Goal: Task Accomplishment & Management: Use online tool/utility

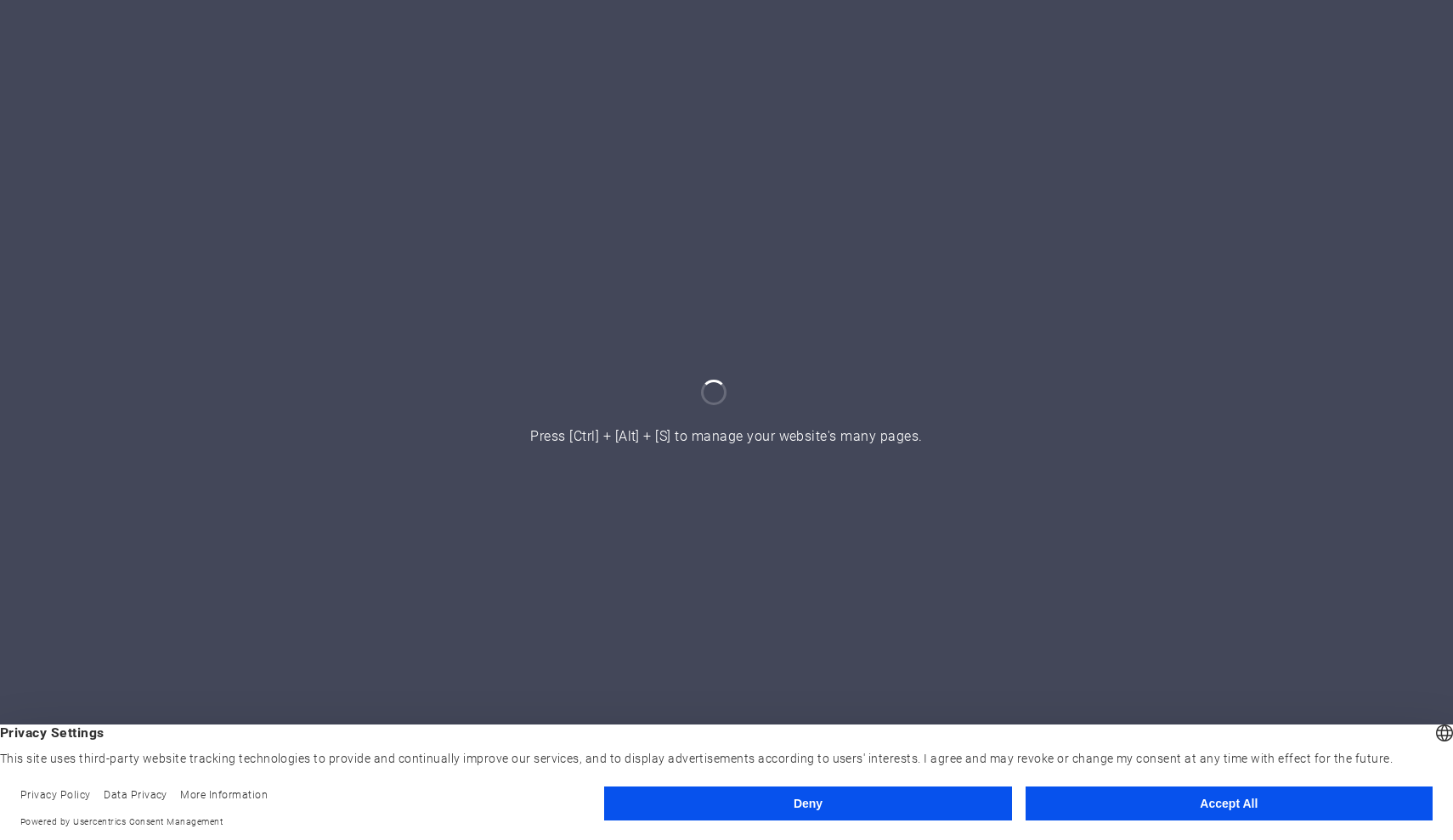
click at [1111, 802] on button "Accept All" at bounding box center [1230, 803] width 407 height 34
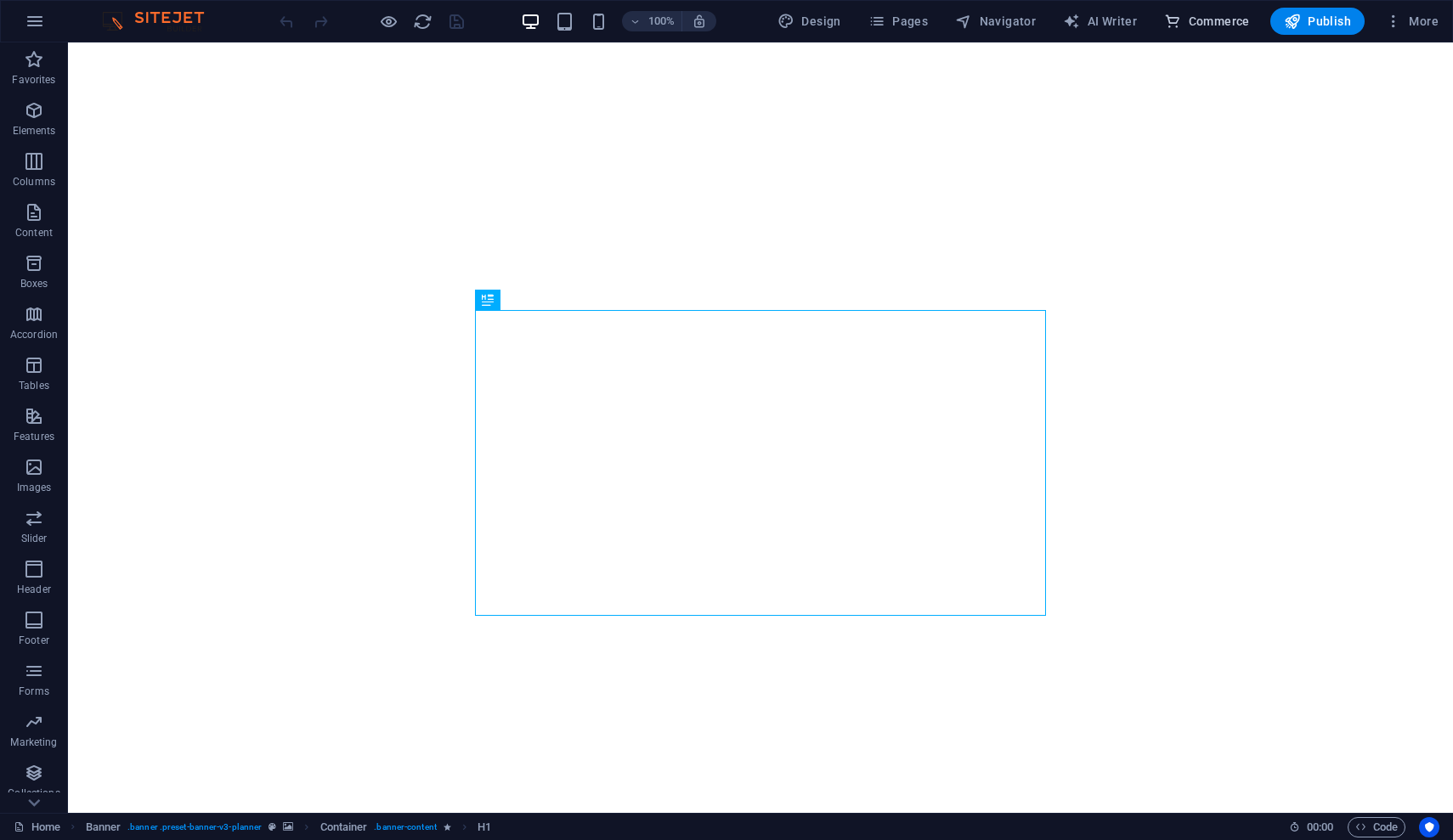
click at [1217, 15] on span "Commerce" at bounding box center [1207, 21] width 85 height 17
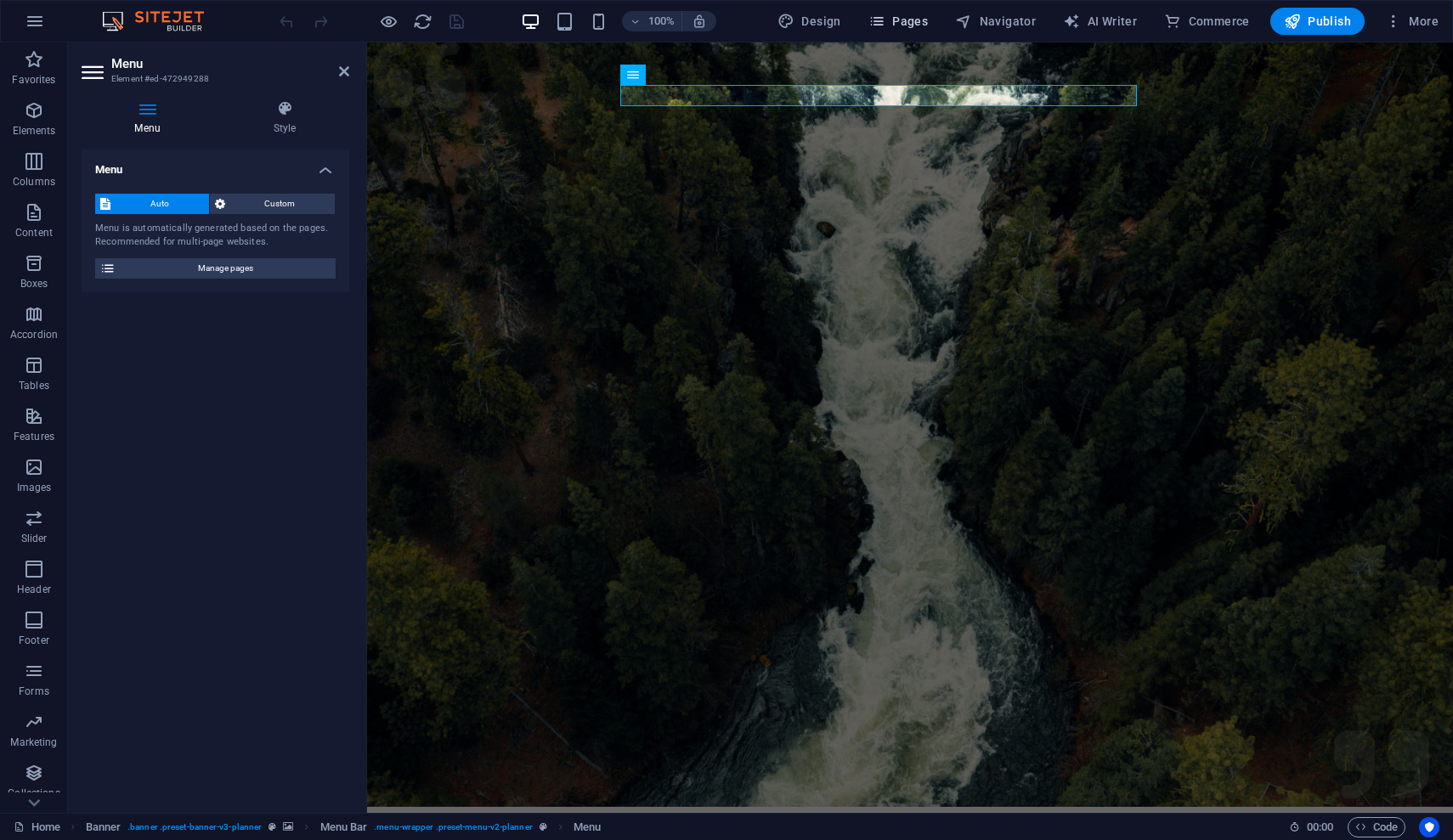
click at [909, 26] on span "Pages" at bounding box center [898, 21] width 60 height 17
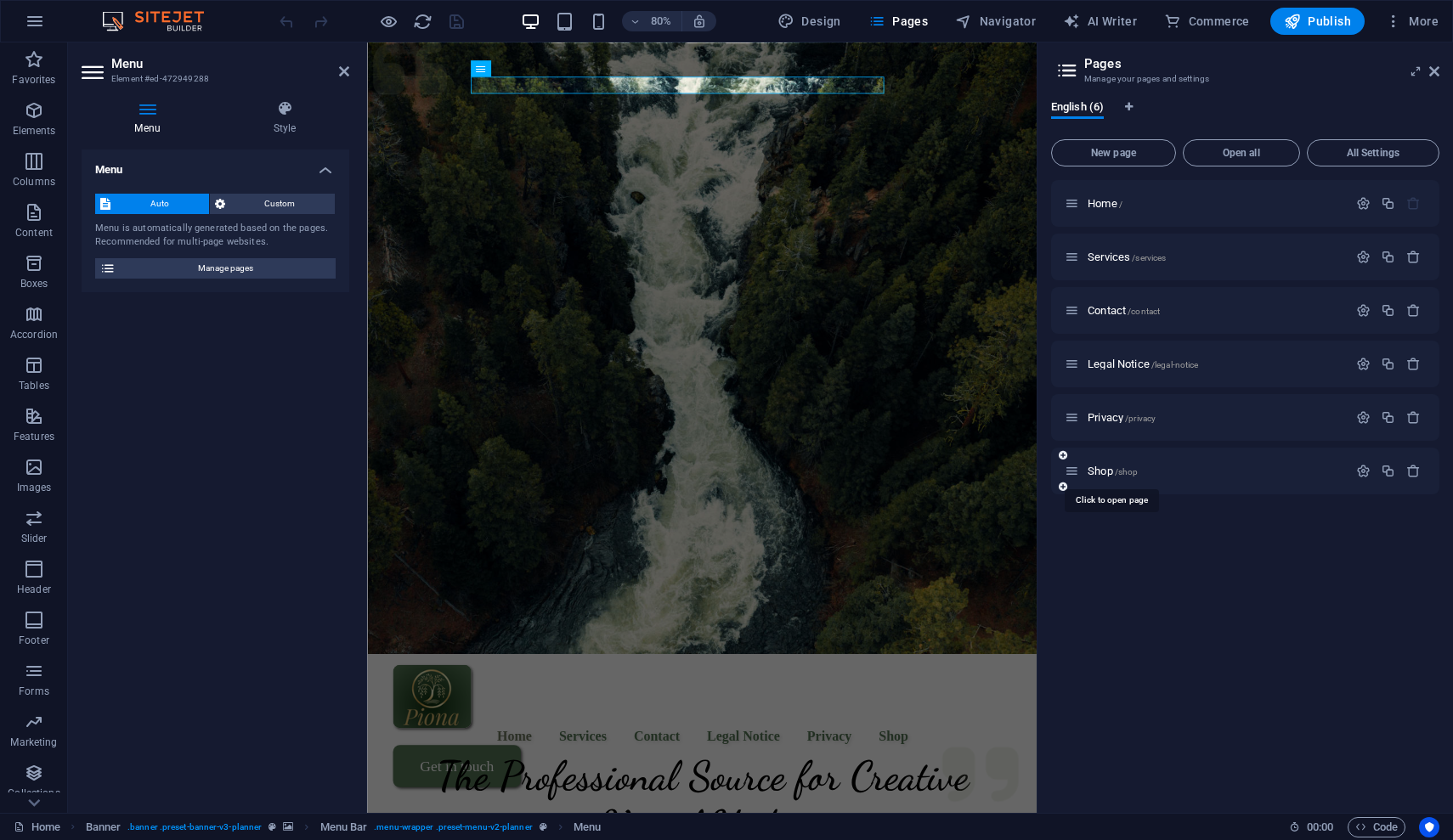
click at [1110, 477] on div "Shop /shop" at bounding box center [1206, 472] width 283 height 20
click at [1108, 476] on span "Shop /shop" at bounding box center [1112, 471] width 50 height 13
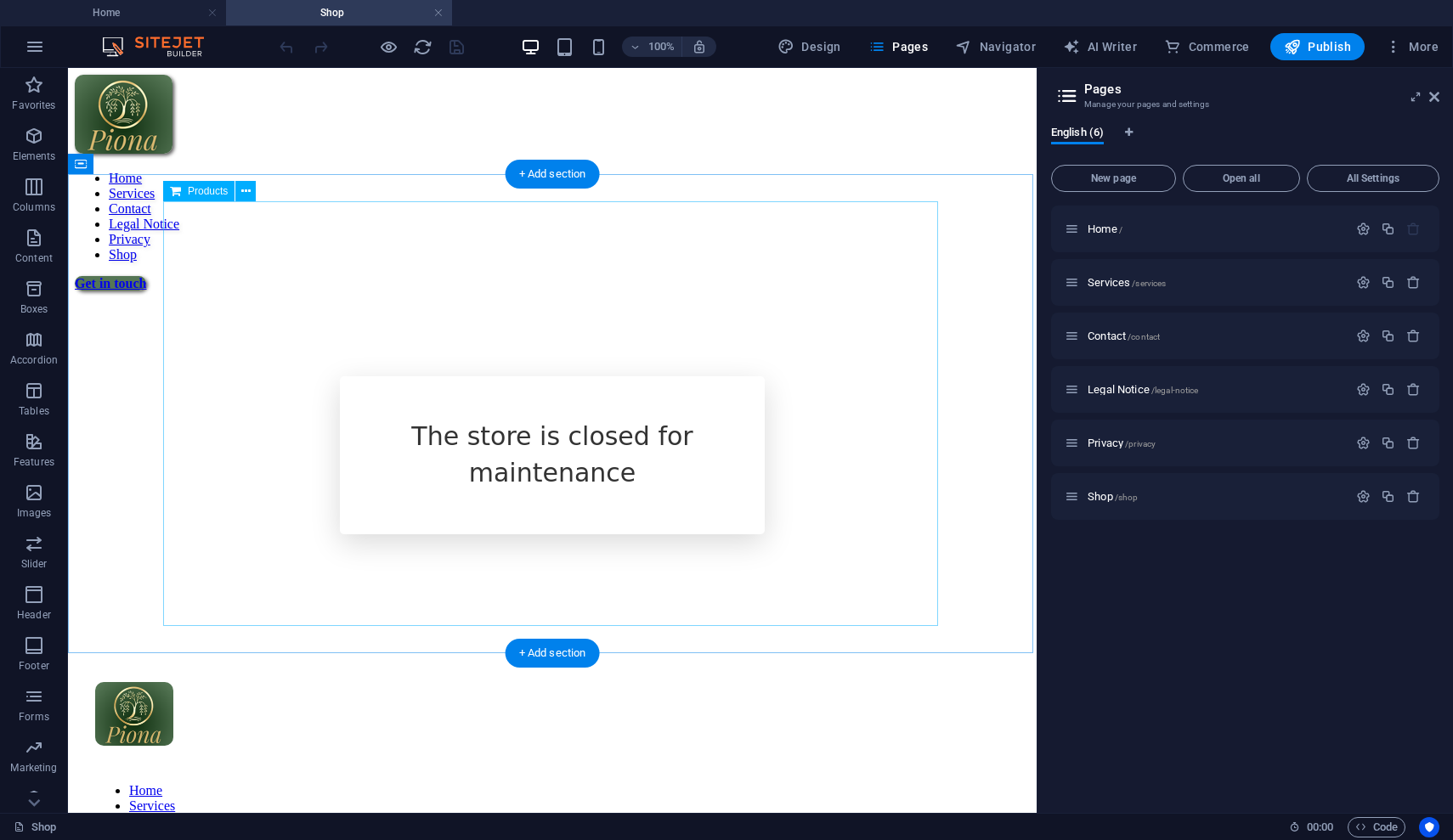
click at [648, 378] on div "The store is closed for maintenance" at bounding box center [552, 461] width 955 height 340
click at [243, 191] on icon at bounding box center [245, 192] width 9 height 18
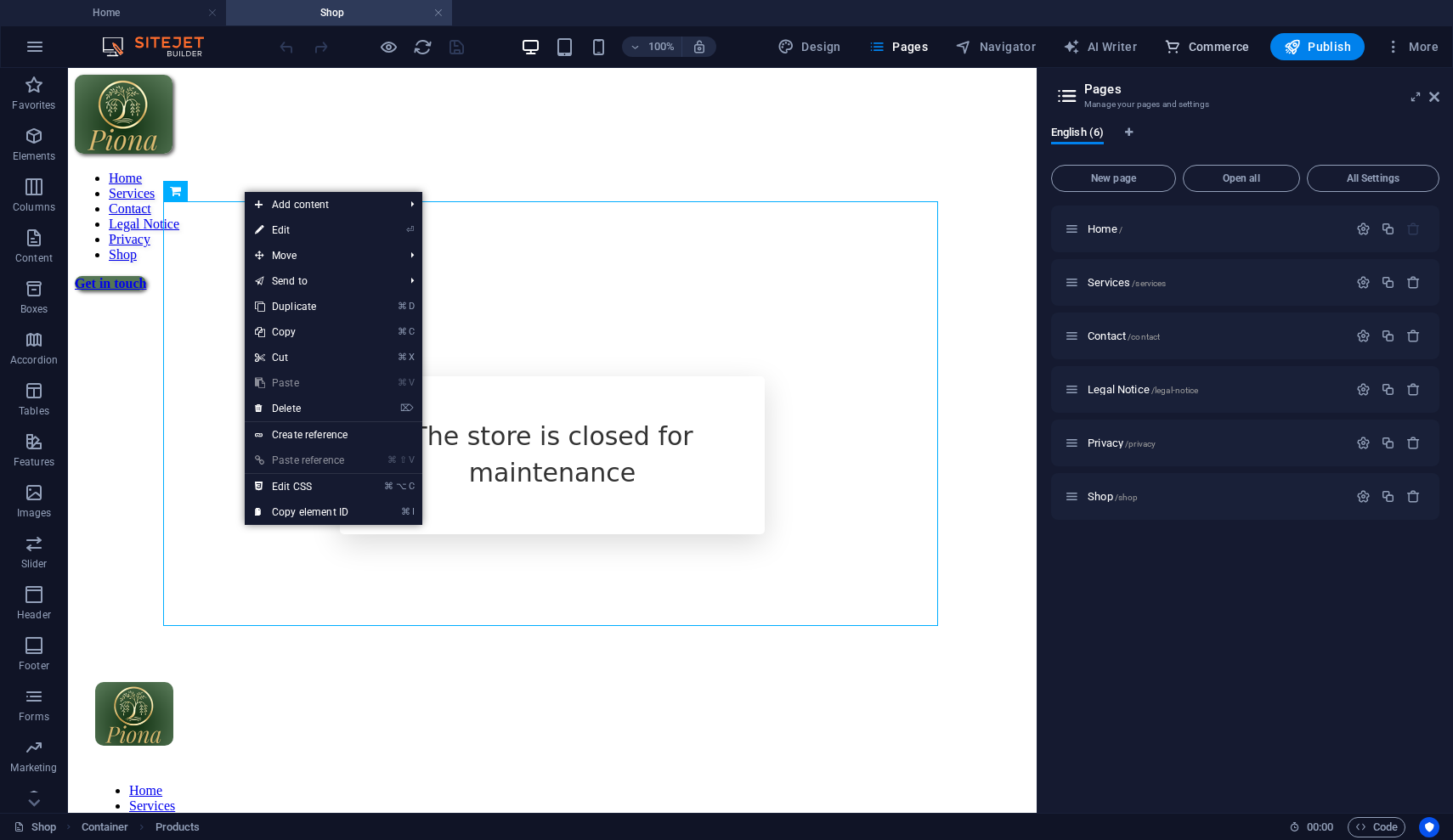
click at [1205, 52] on span "Commerce" at bounding box center [1207, 46] width 85 height 17
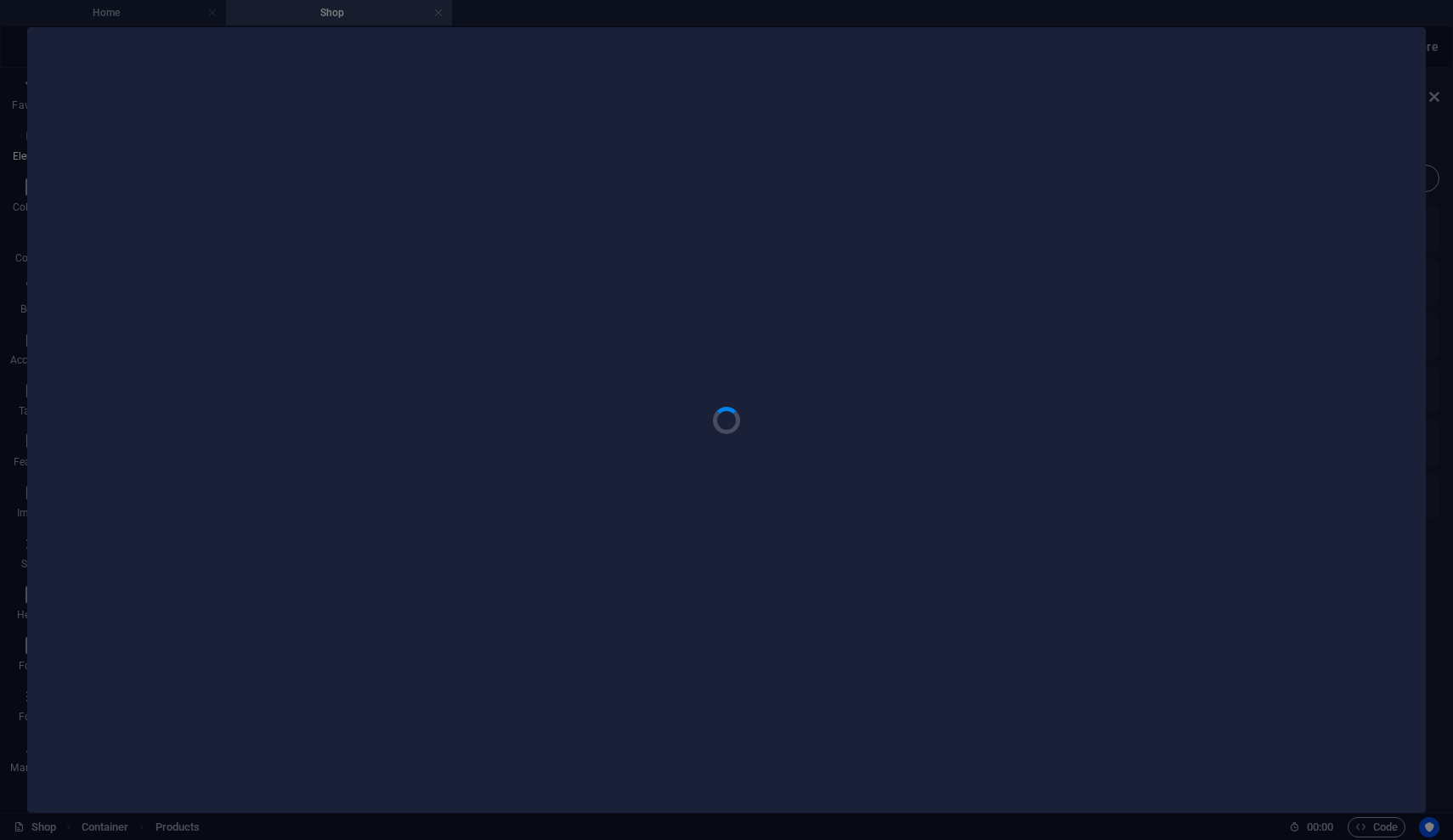
scroll to position [16368, 0]
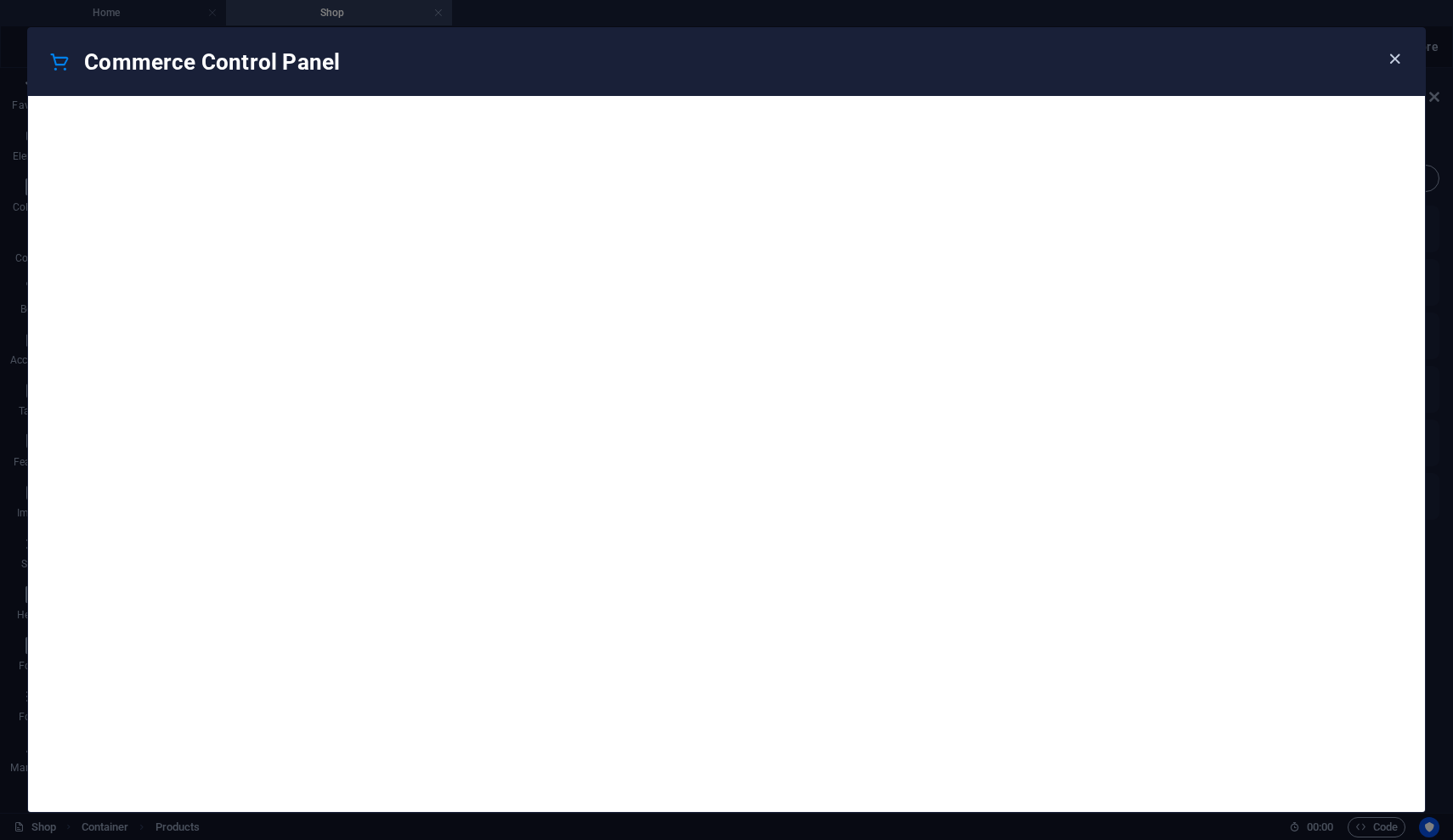
click at [1402, 59] on icon "button" at bounding box center [1394, 60] width 20 height 20
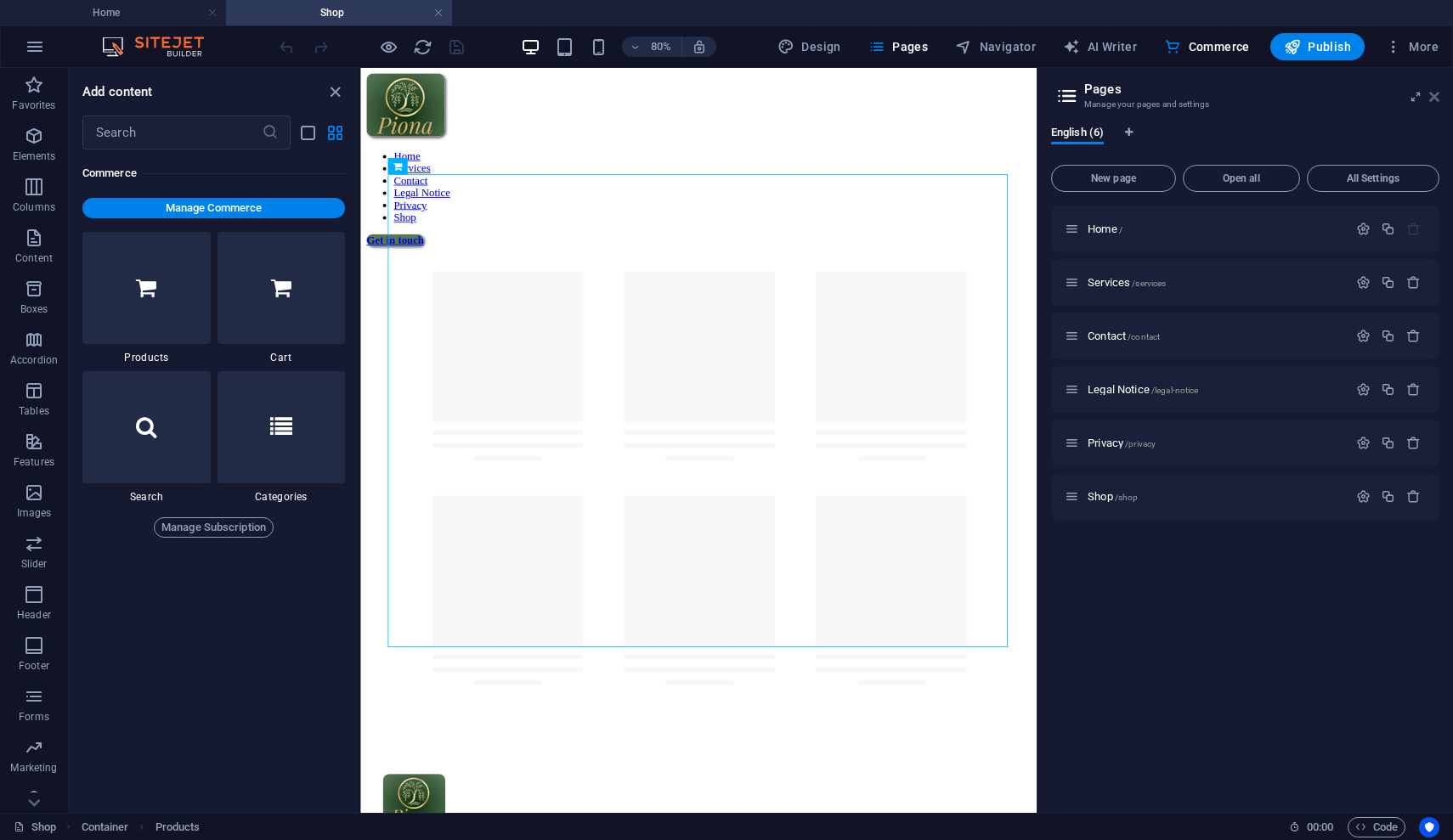
click at [1432, 100] on icon at bounding box center [1434, 97] width 10 height 14
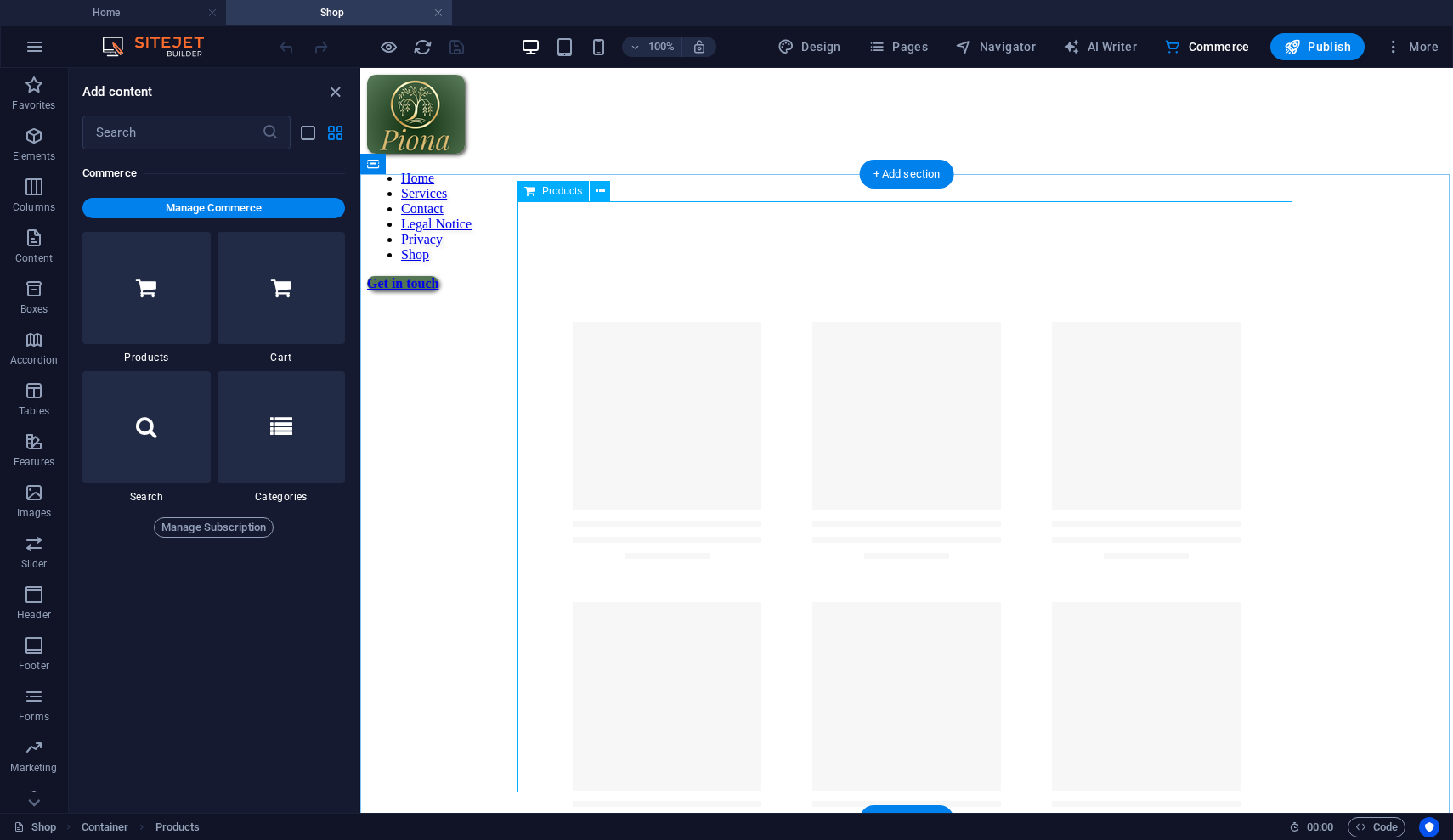
click at [868, 291] on div at bounding box center [907, 595] width 1079 height 609
click at [603, 197] on icon at bounding box center [600, 192] width 9 height 18
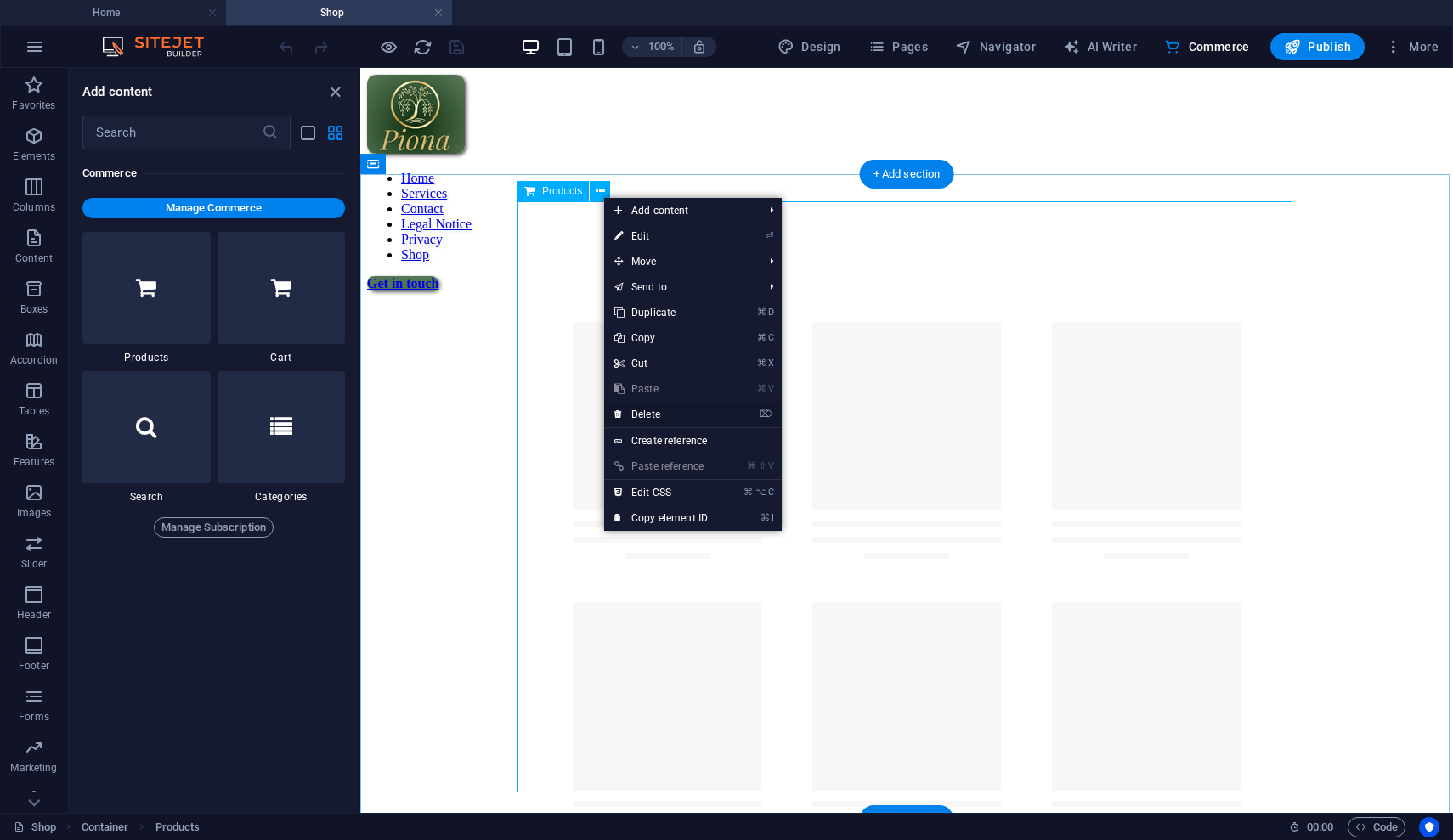
click at [647, 419] on link "⌦ Delete" at bounding box center [660, 415] width 114 height 26
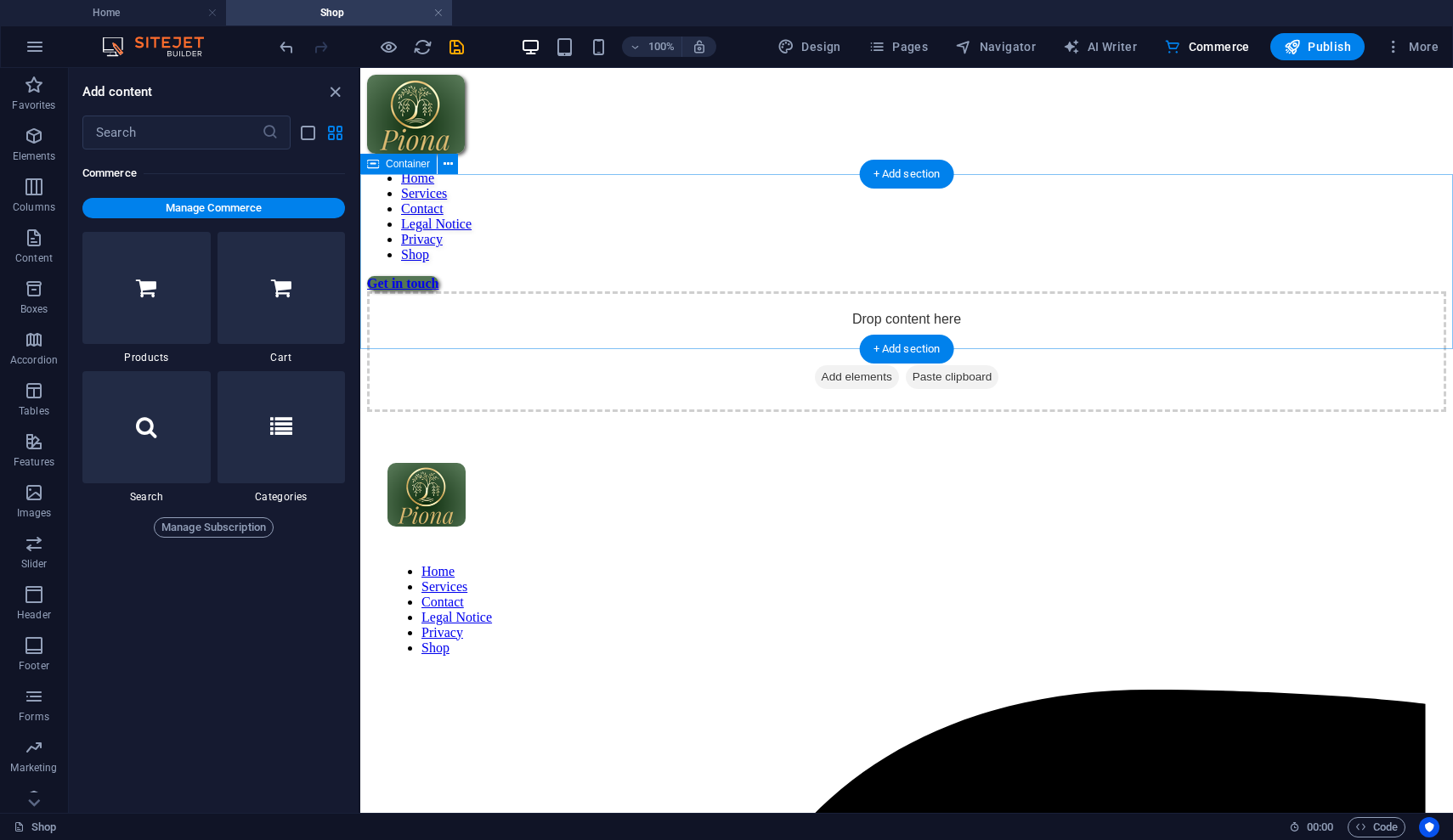
click at [838, 365] on span "Add elements" at bounding box center [856, 377] width 84 height 24
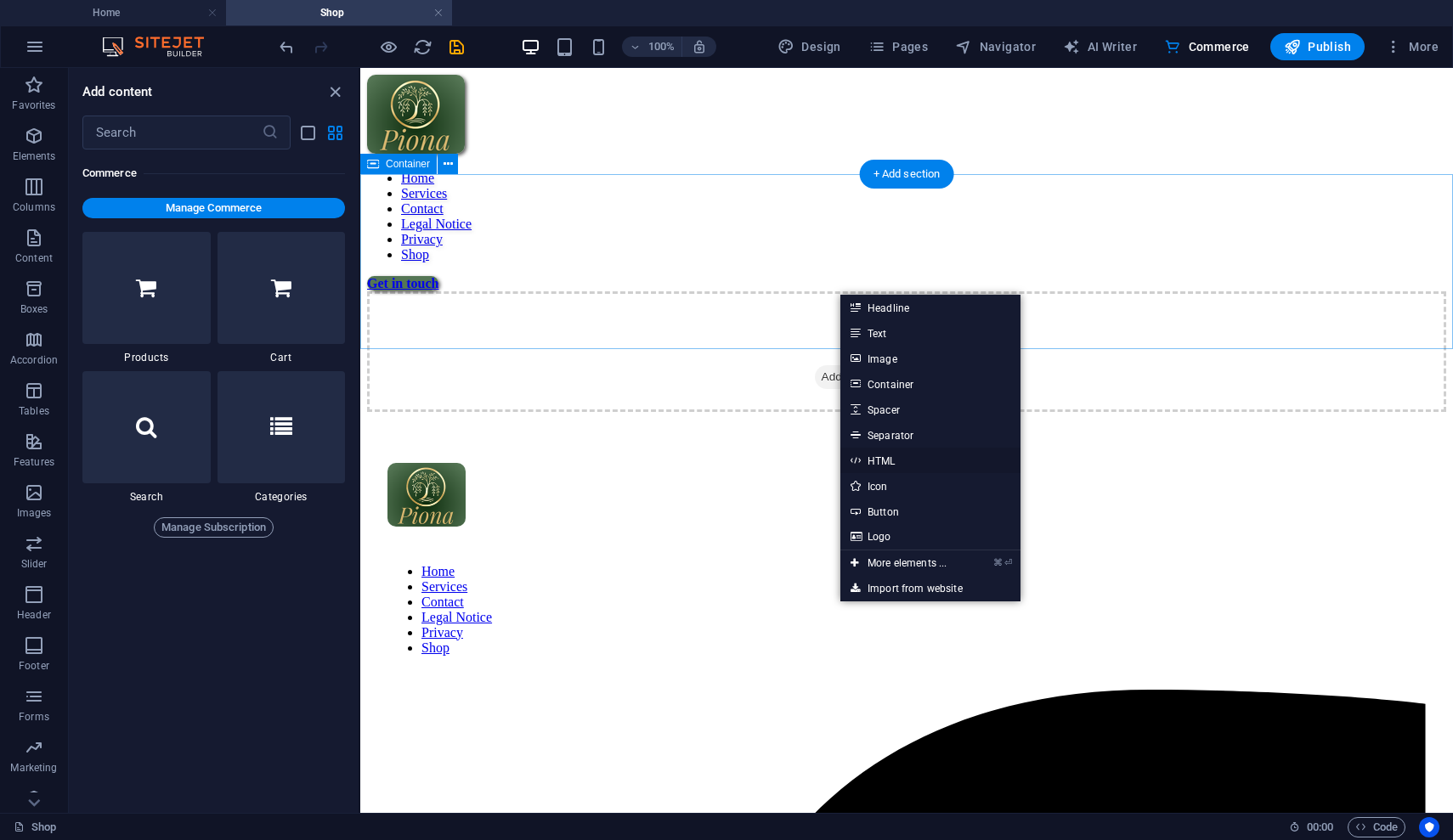
click at [885, 462] on link "HTML" at bounding box center [930, 461] width 180 height 26
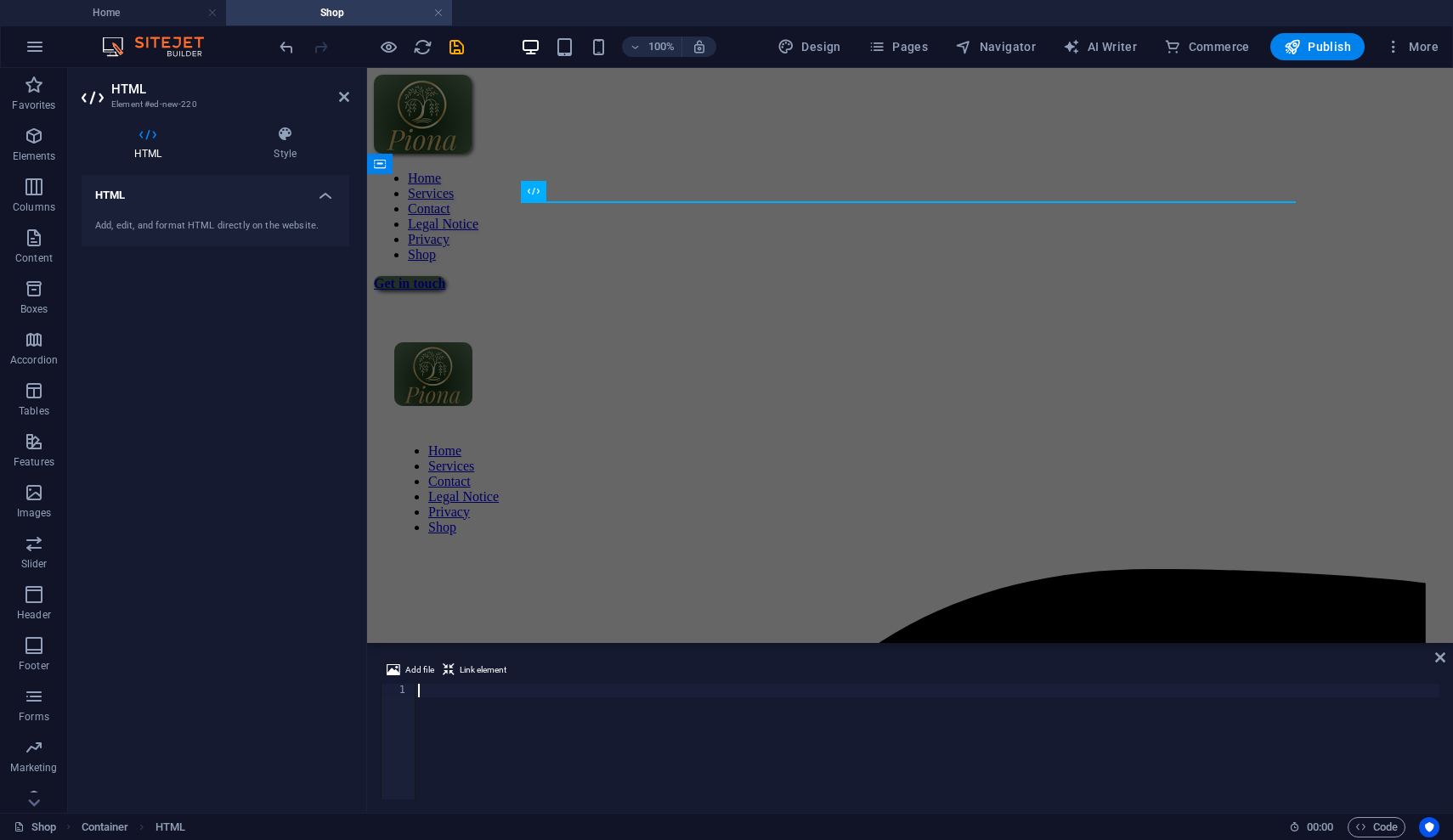
paste textarea "<div class="commonninja_component pid-8019ca2a-1cdd-4aa1-964d-51556b6f895c"></d…"
type textarea "<div class="commonninja_component pid-8019ca2a-1cdd-4aa1-964d-51556b6f895c"></d…"
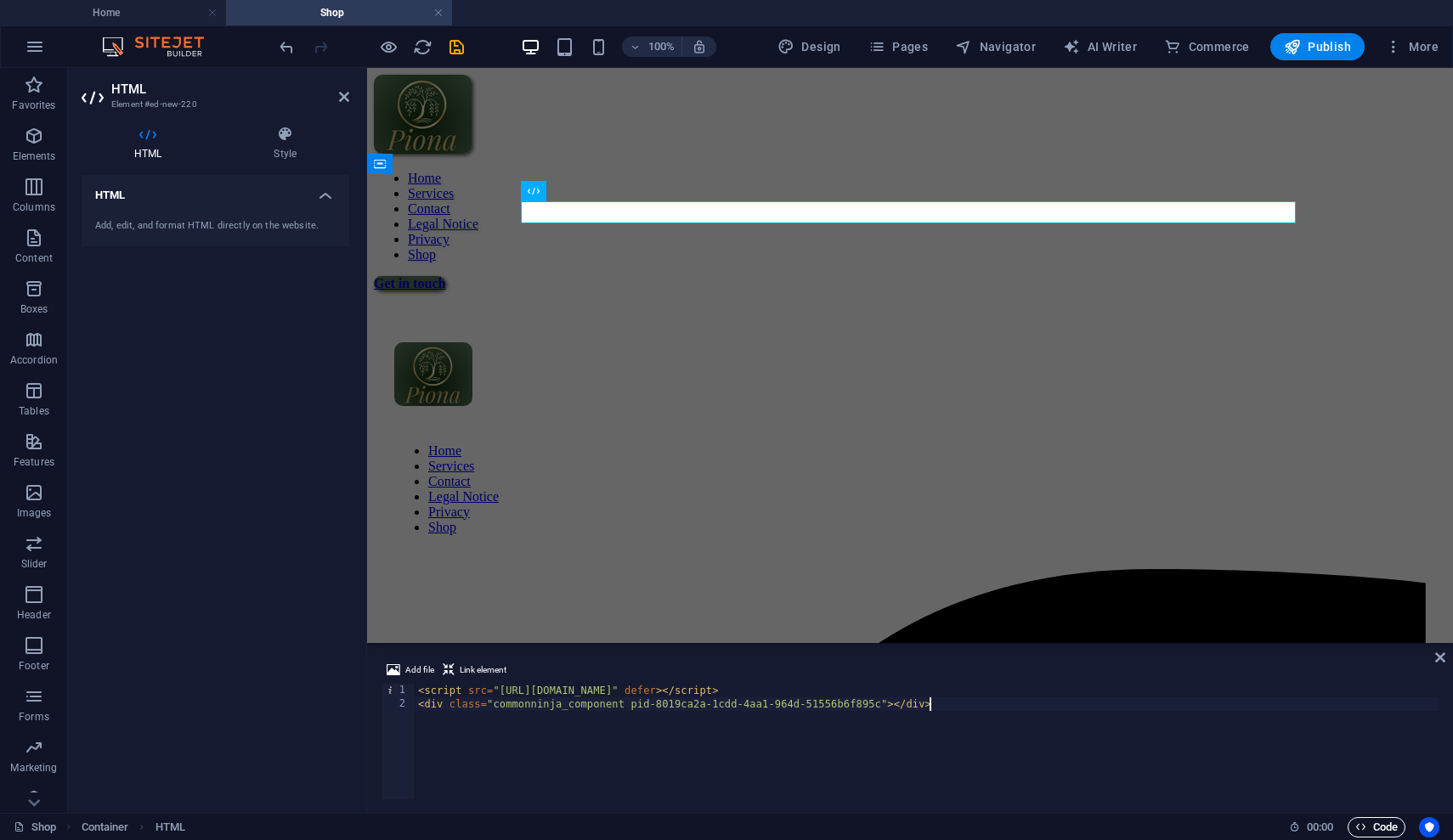
click at [1367, 825] on span "Code" at bounding box center [1376, 827] width 43 height 21
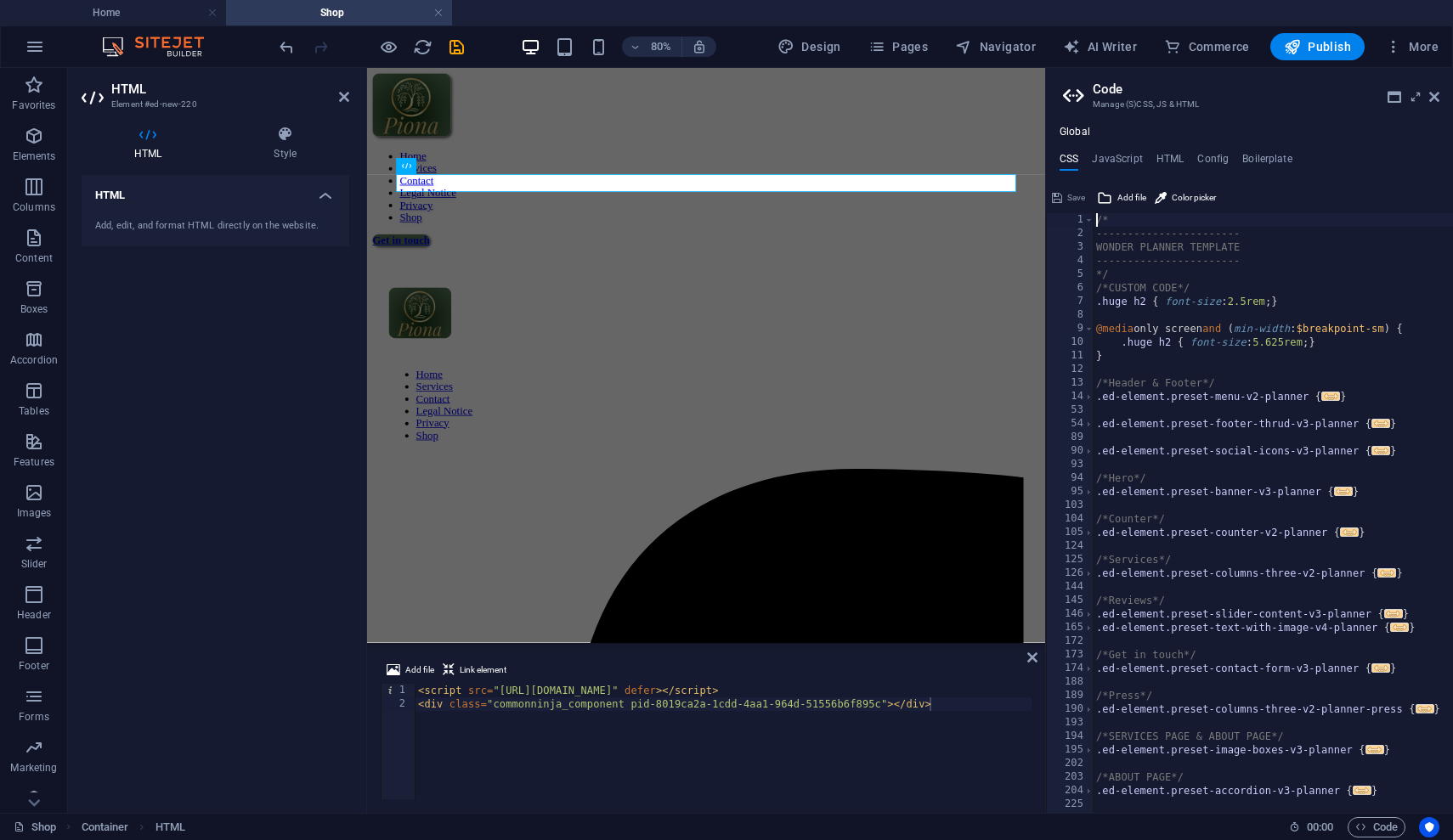
click at [955, 801] on div "Add file Link element <div class="commonninja_component pid-8019ca2a-1cdd-4aa1-…" at bounding box center [706, 730] width 678 height 167
click at [1027, 731] on div "< script src = "[URL][DOMAIN_NAME]" defer > </ script > < div class = "commonni…" at bounding box center [927, 756] width 1025 height 143
click at [1443, 103] on aside "Code Manage (S)CSS, JS & HTML Global CSS JavaScript HTML Config Boilerplate /* …" at bounding box center [1248, 440] width 408 height 745
click at [1431, 97] on icon at bounding box center [1434, 97] width 10 height 14
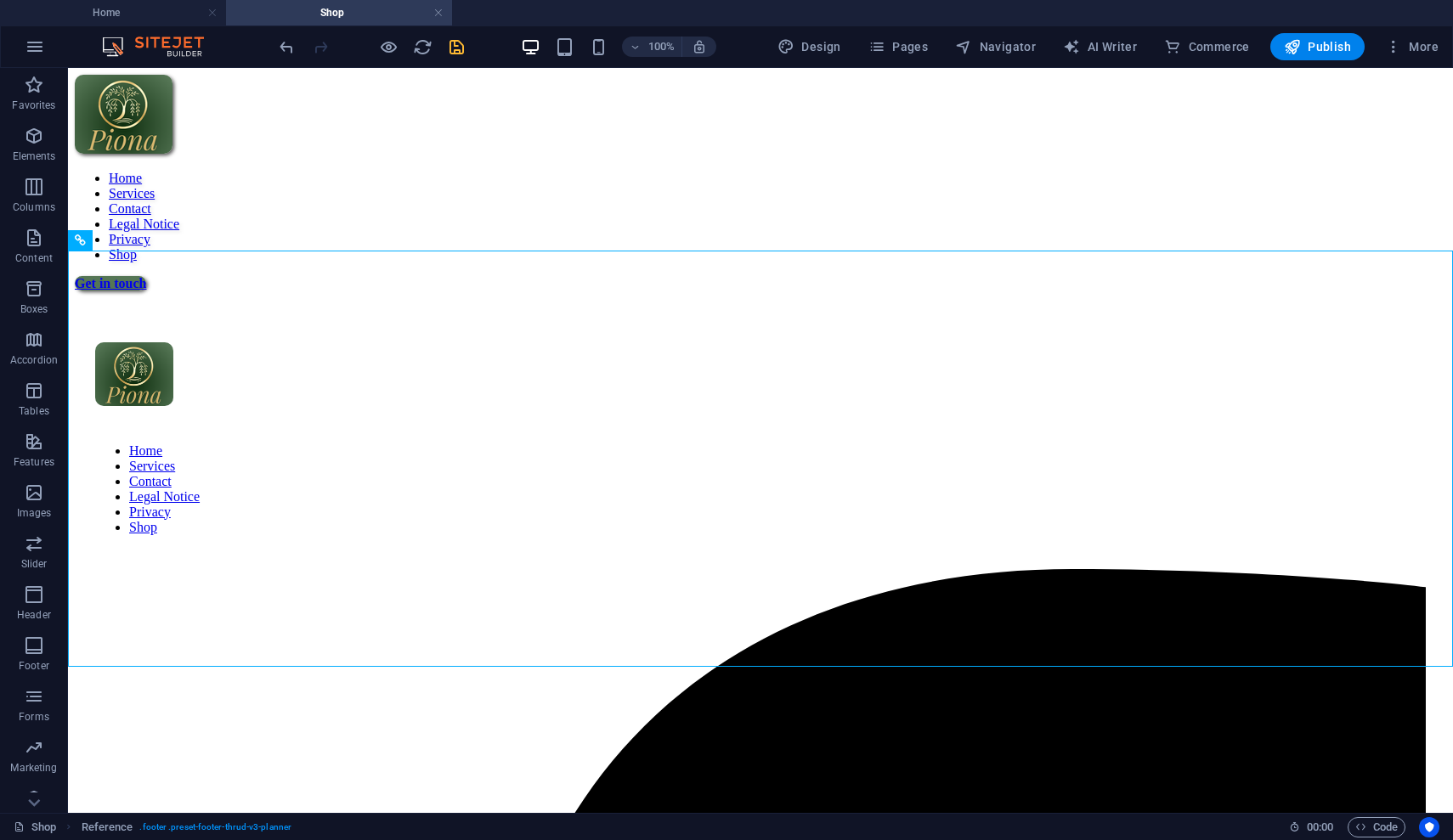
click at [455, 49] on icon "save" at bounding box center [457, 48] width 20 height 20
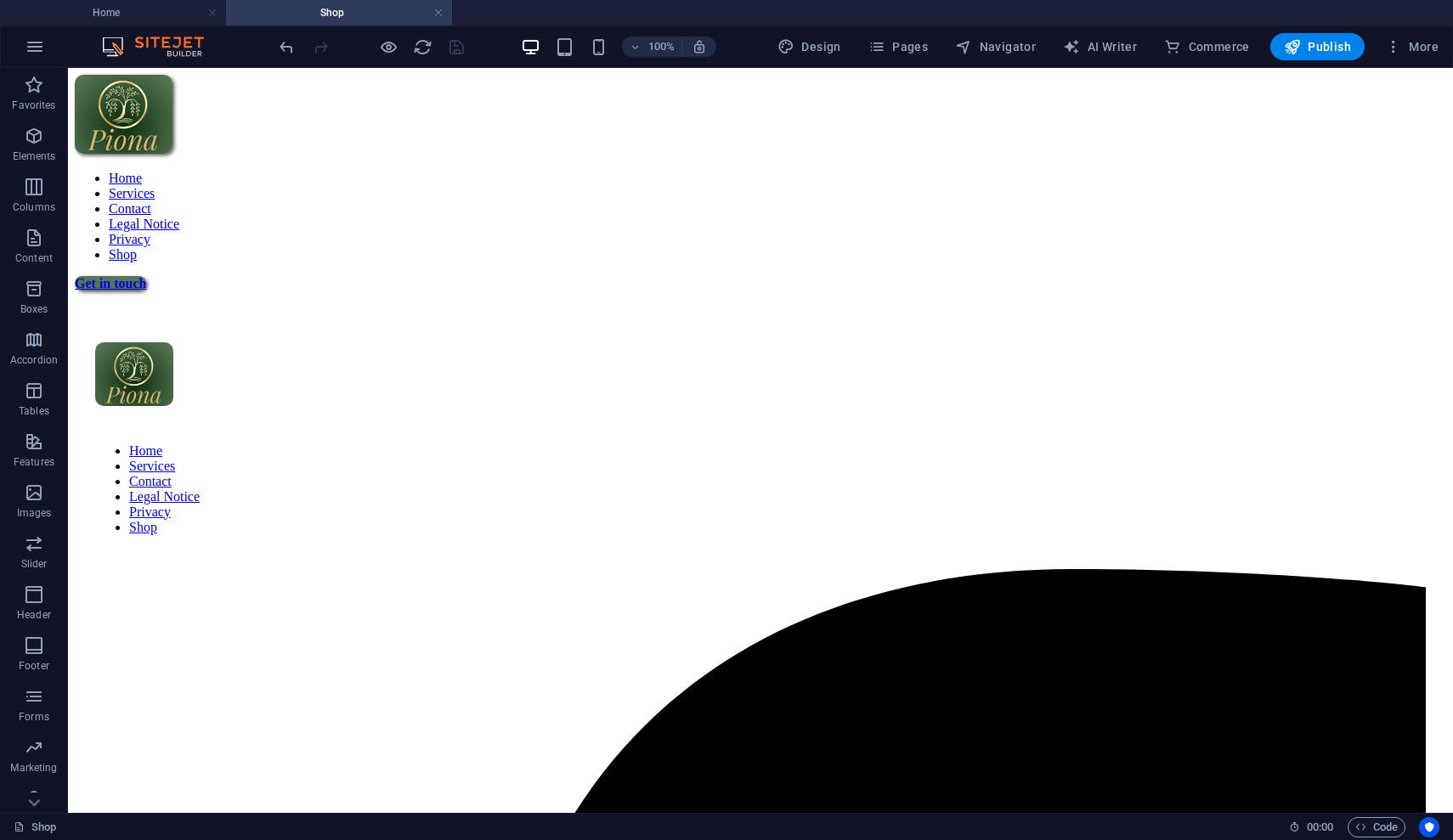
click at [429, 34] on div at bounding box center [371, 46] width 191 height 27
click at [429, 42] on icon "reload" at bounding box center [423, 48] width 20 height 20
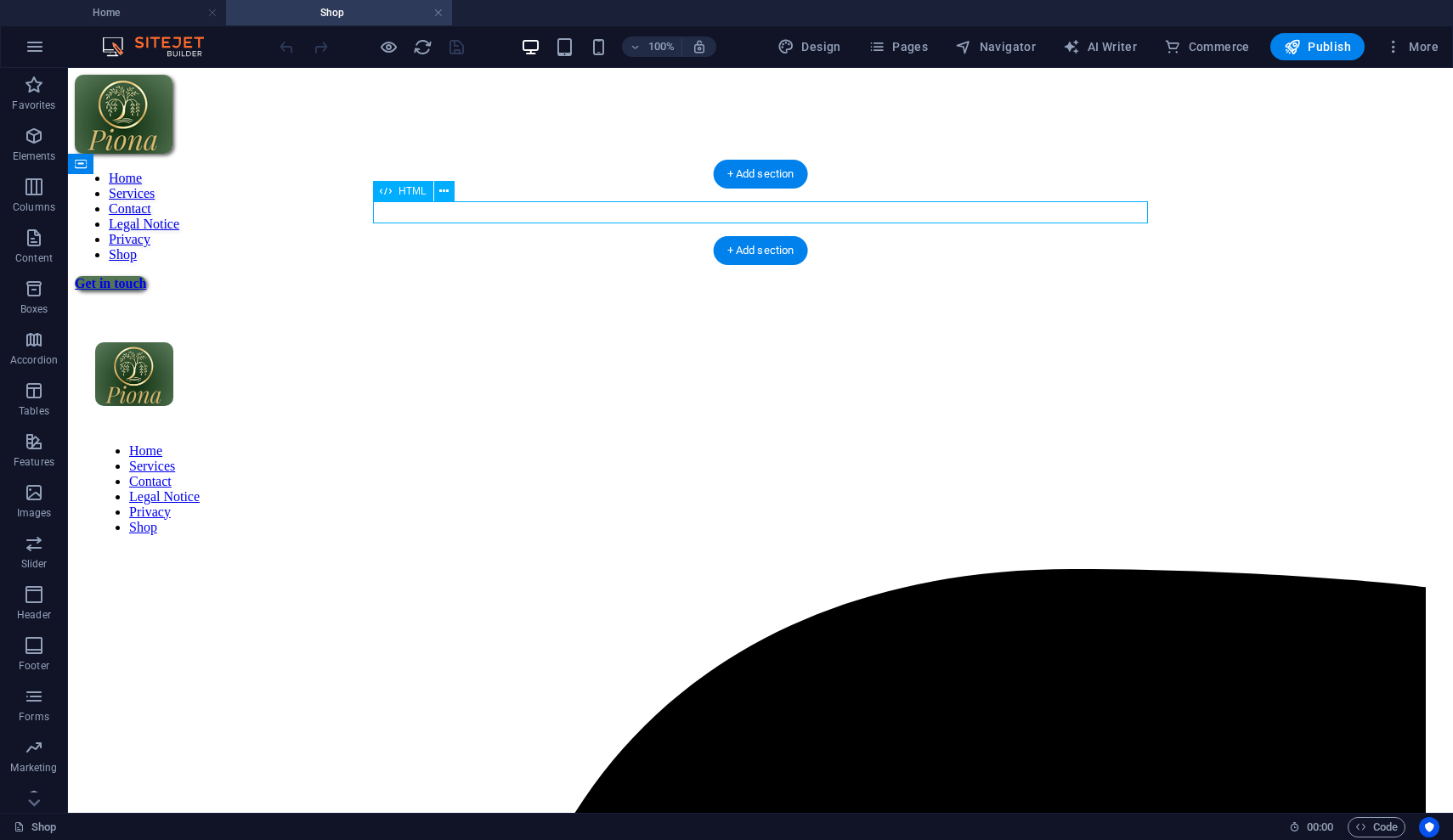
scroll to position [0, 0]
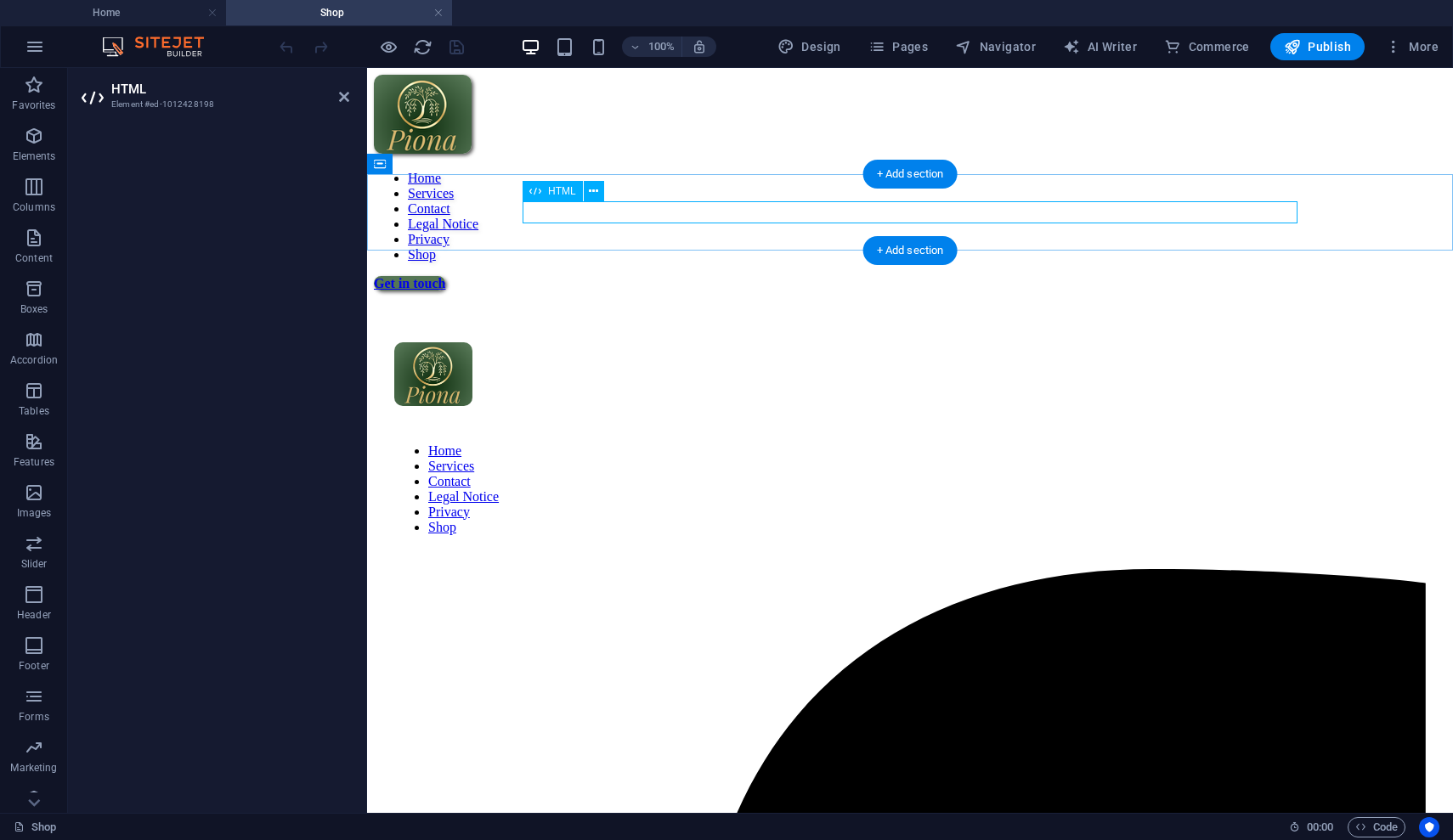
click at [590, 202] on div "HTML" at bounding box center [568, 191] width 92 height 21
click at [590, 195] on icon at bounding box center [593, 192] width 9 height 18
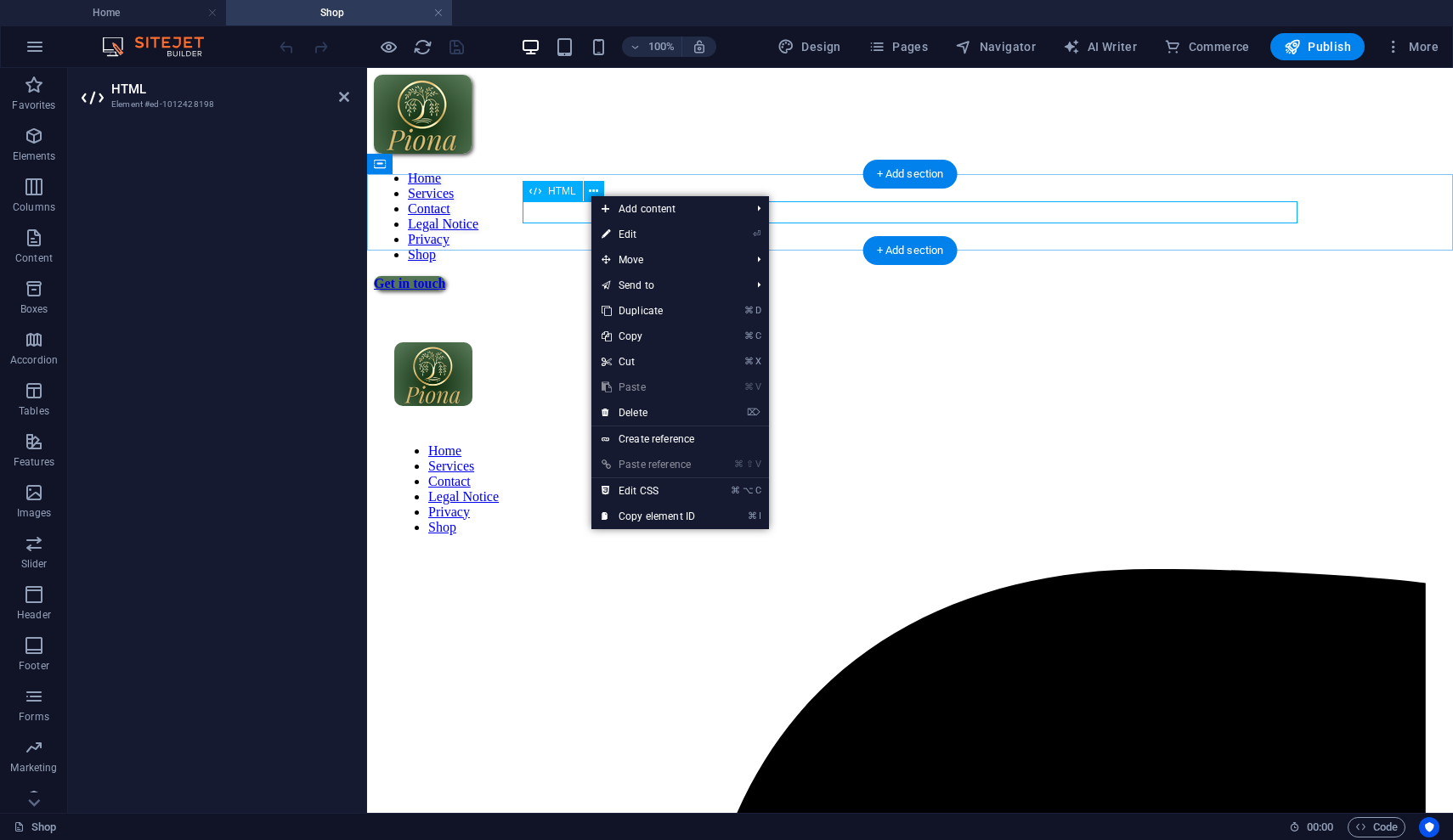
click at [581, 196] on div "HTML" at bounding box center [552, 191] width 61 height 21
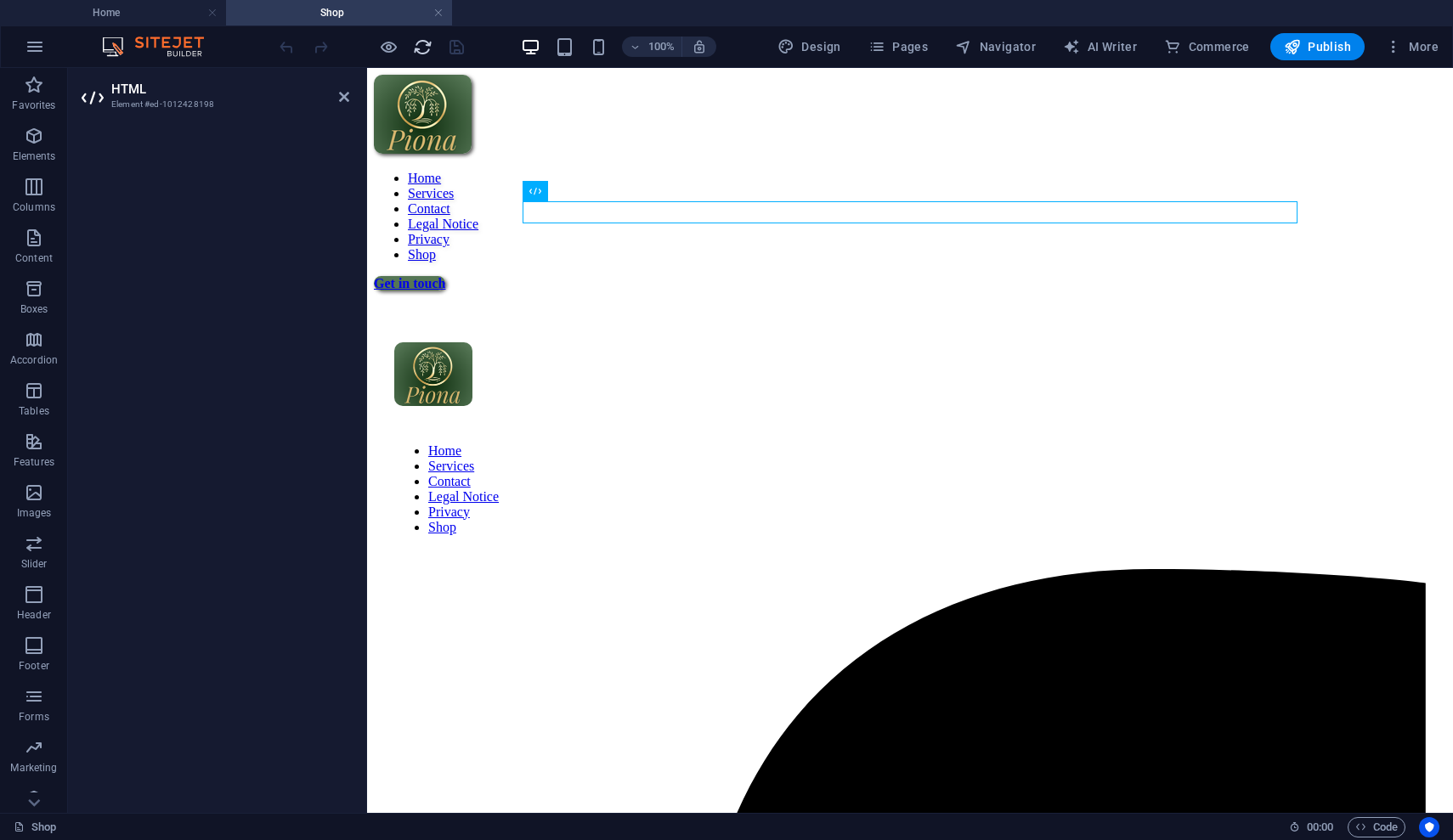
click at [418, 53] on icon "reload" at bounding box center [423, 48] width 20 height 20
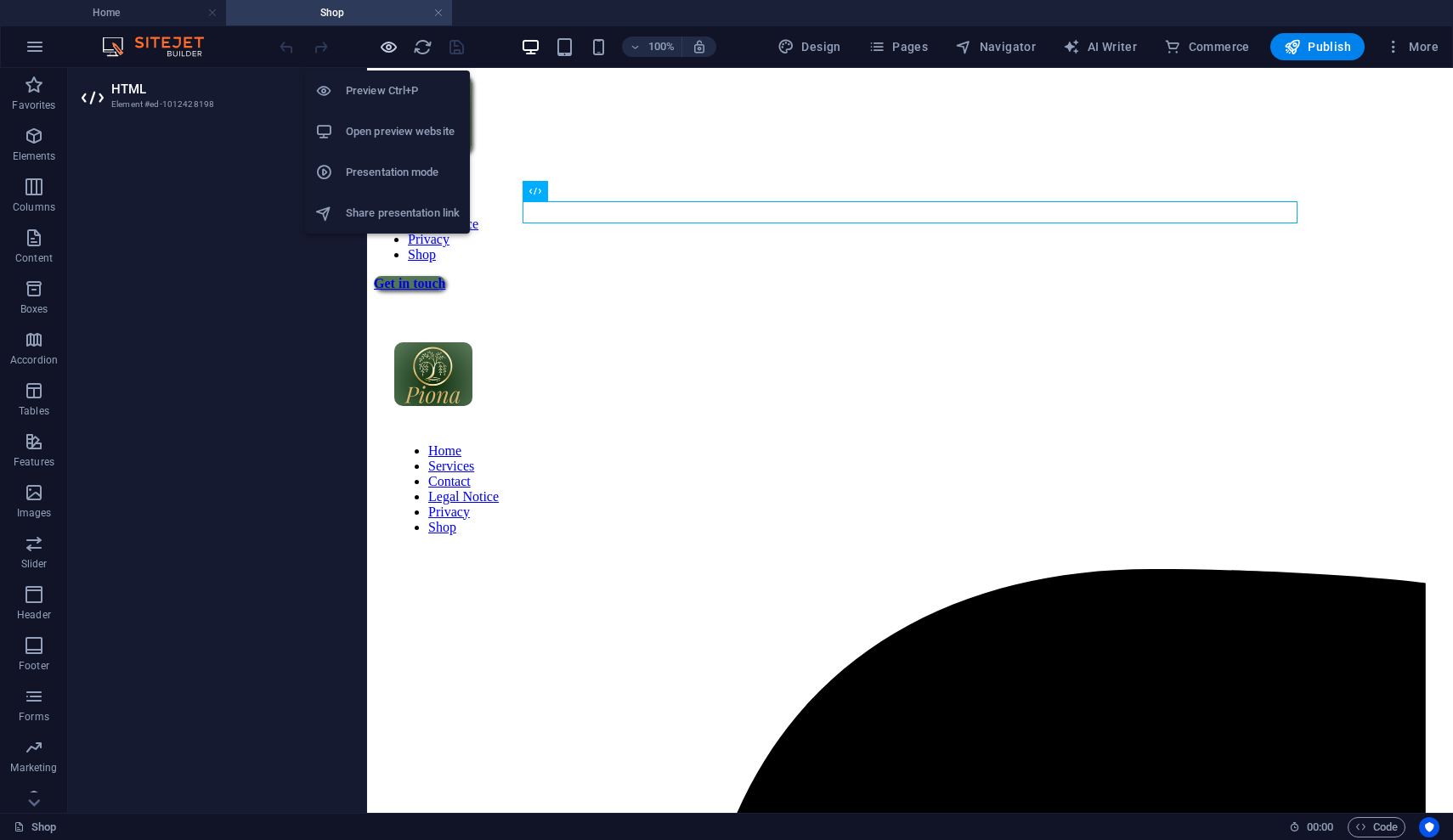
click at [390, 46] on icon "button" at bounding box center [389, 48] width 20 height 20
click at [401, 92] on h6 "Preview Ctrl+P" at bounding box center [402, 90] width 114 height 21
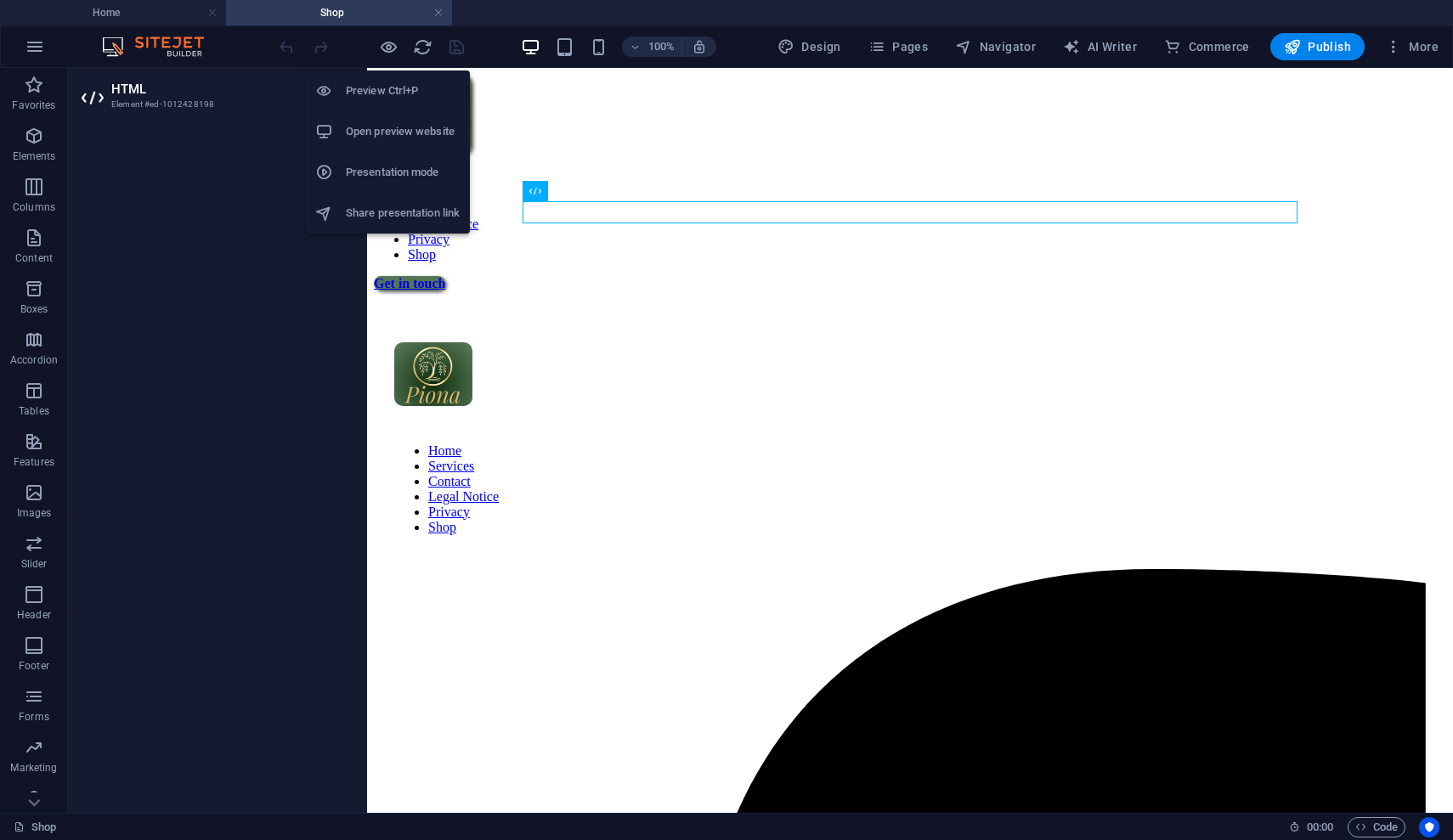
click at [401, 92] on h6 "Preview Ctrl+P" at bounding box center [402, 90] width 114 height 21
click at [381, 57] on div "Preview Ctrl+P Open preview website Presentation mode Share presentation link" at bounding box center [387, 145] width 165 height 177
click at [398, 94] on h6 "Preview Ctrl+P" at bounding box center [402, 90] width 114 height 21
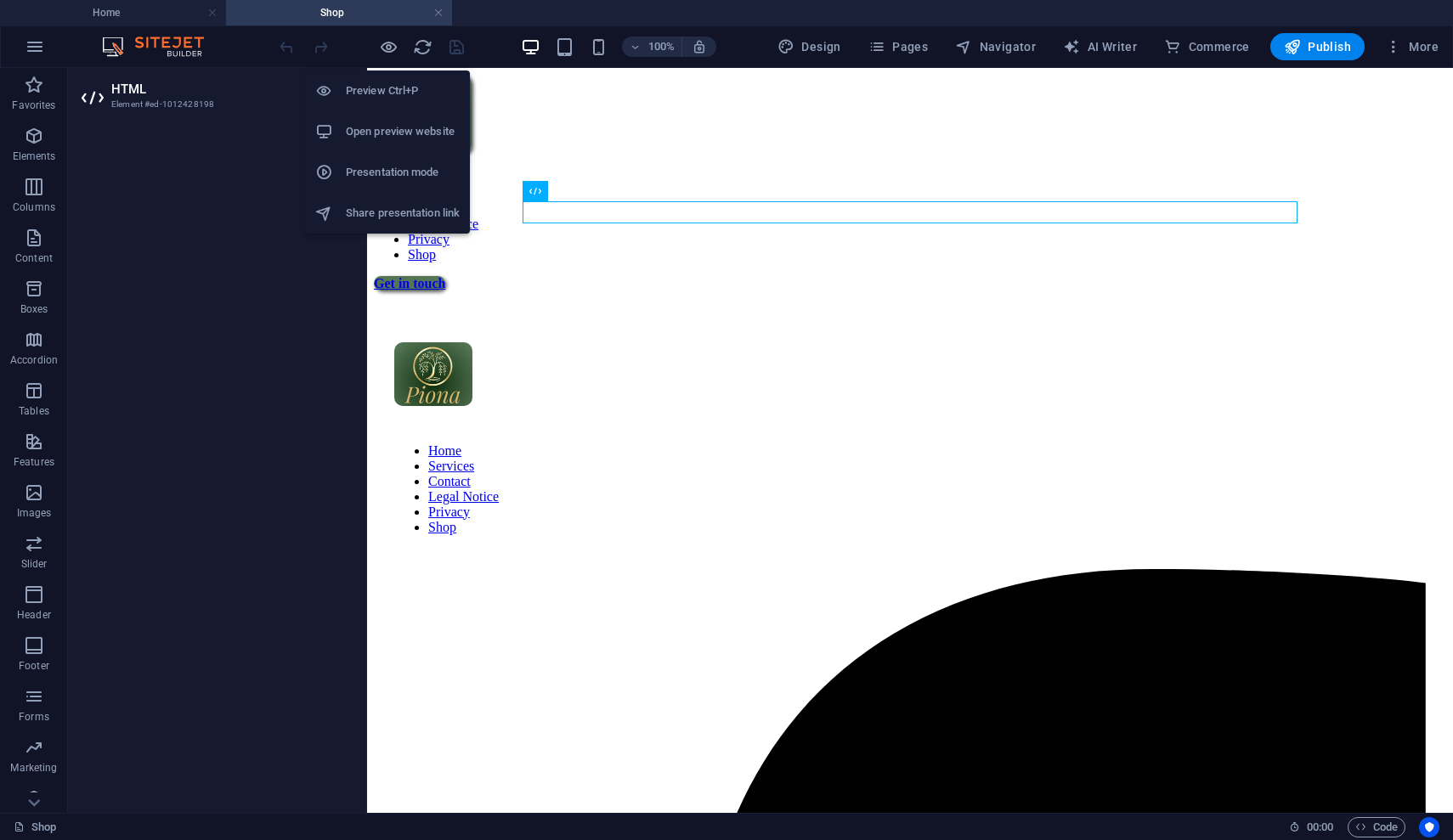
click at [398, 94] on h6 "Preview Ctrl+P" at bounding box center [402, 90] width 114 height 21
click at [402, 93] on h6 "Preview Ctrl+P" at bounding box center [402, 90] width 114 height 21
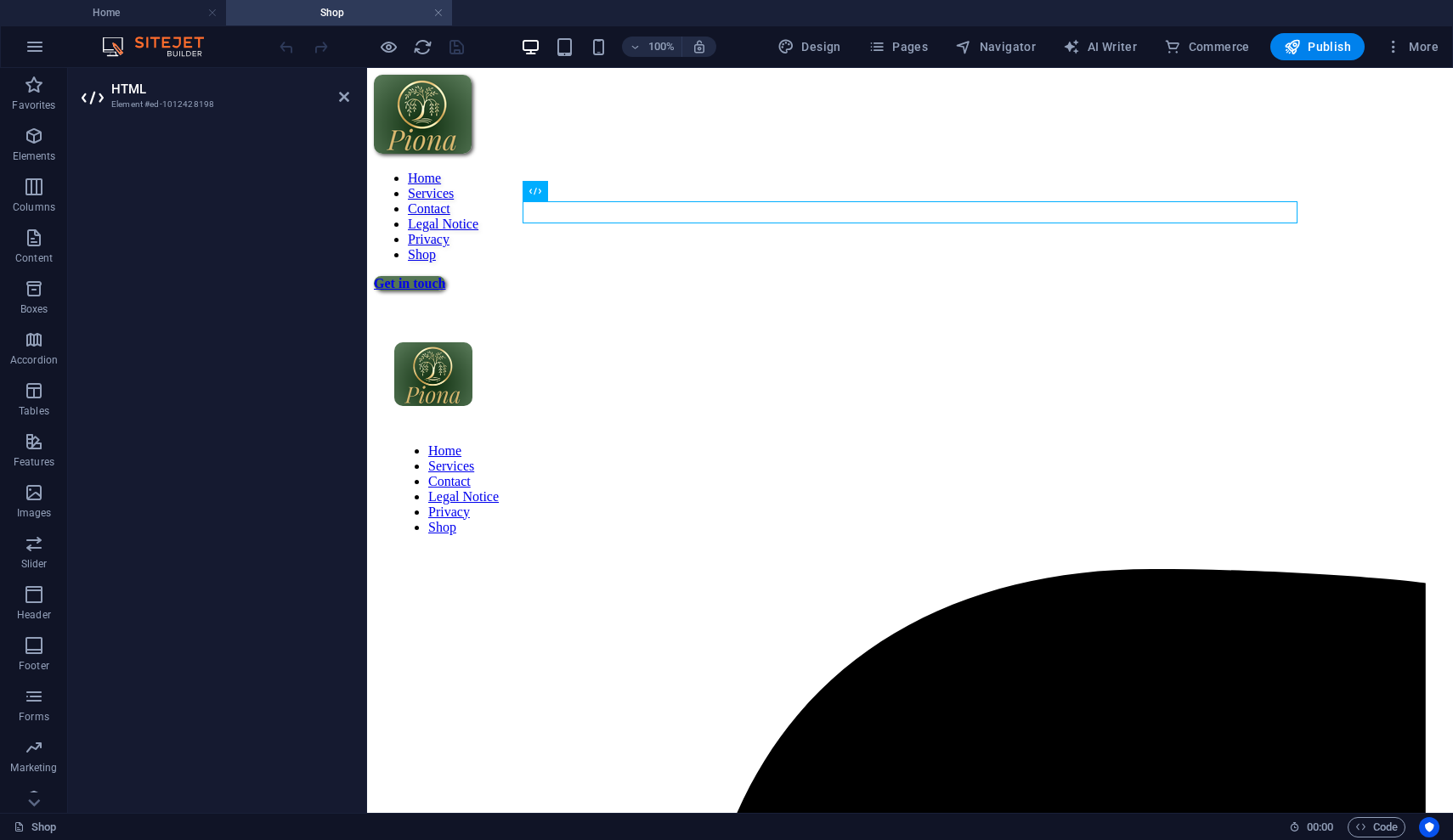
click at [791, 167] on div "Home Services Contact Legal Notice Privacy Shop Get in touch" at bounding box center [910, 183] width 1073 height 216
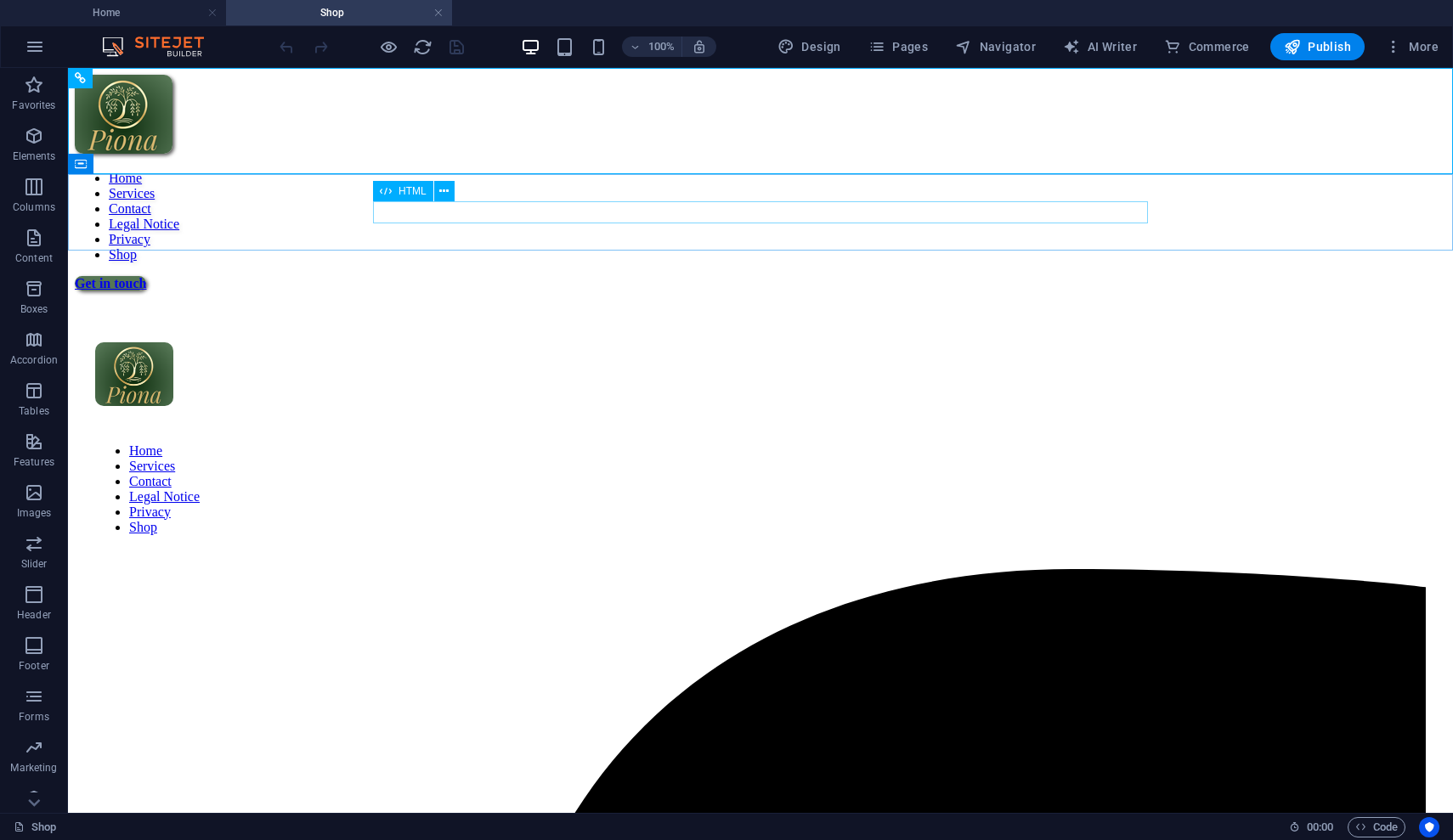
click at [778, 291] on div at bounding box center [760, 291] width 1372 height 0
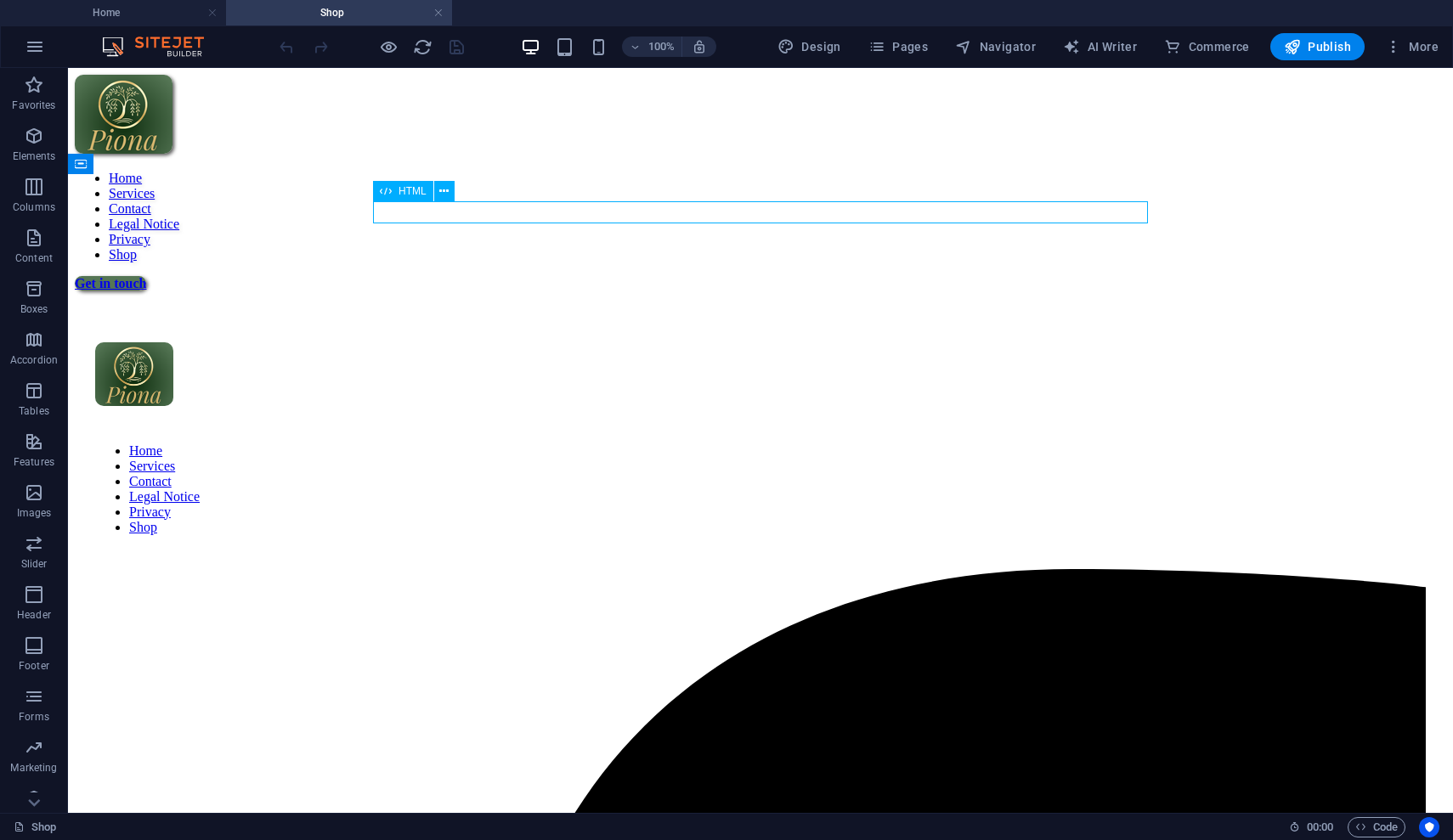
click at [393, 291] on div at bounding box center [760, 291] width 1372 height 0
click at [396, 291] on div at bounding box center [760, 291] width 1372 height 0
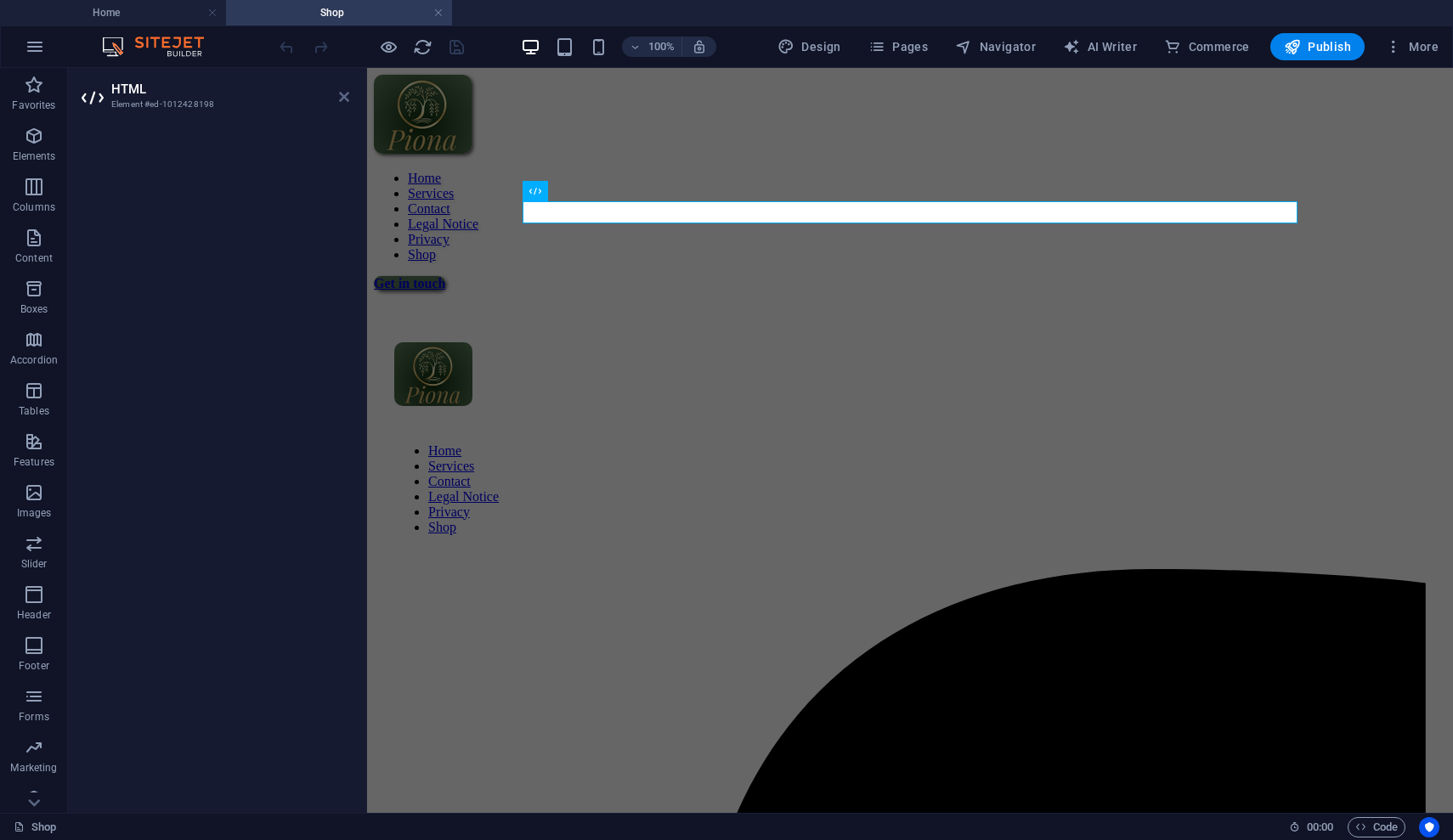
click at [345, 97] on icon at bounding box center [344, 97] width 10 height 14
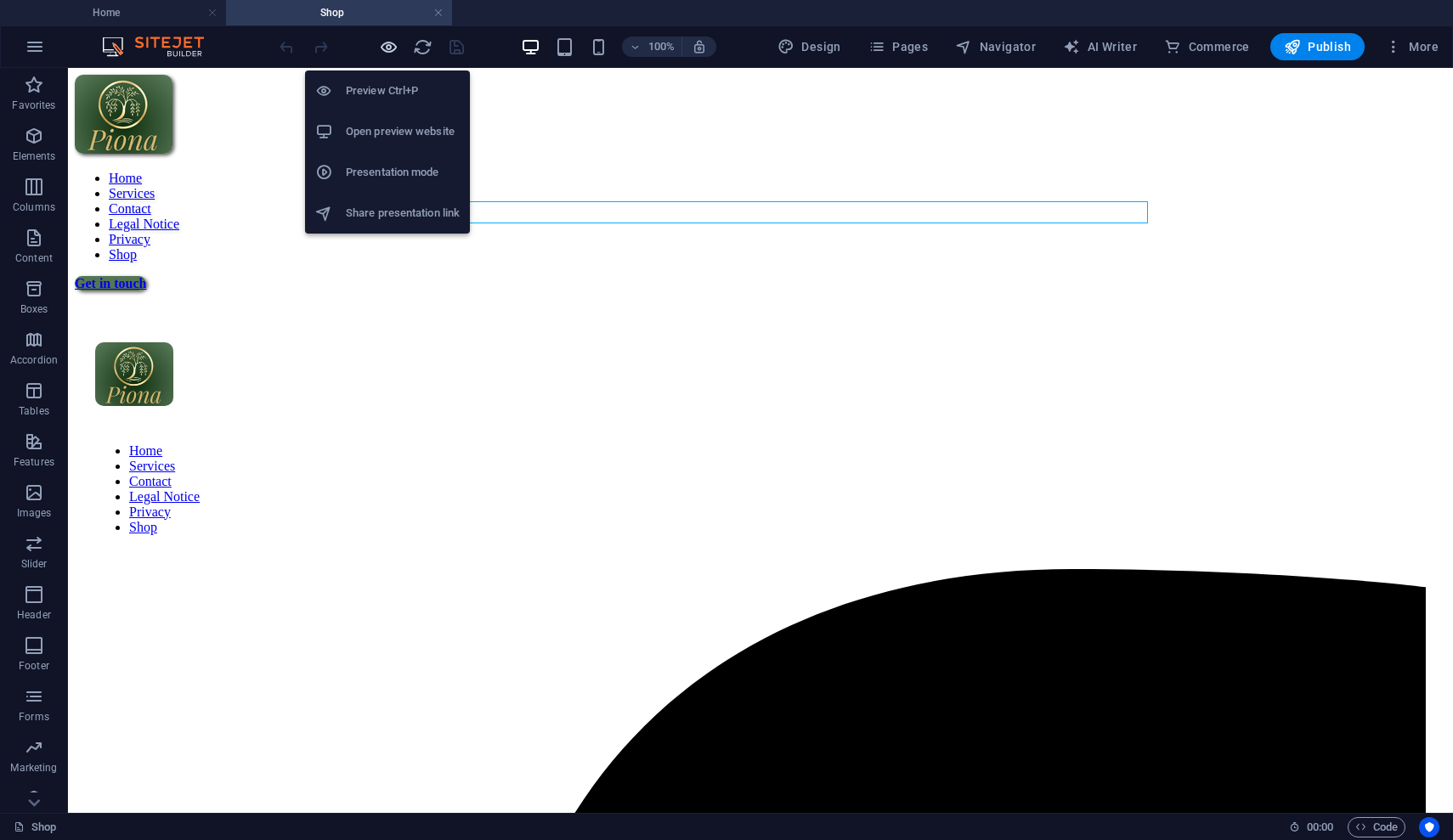
click at [387, 43] on icon "button" at bounding box center [389, 48] width 20 height 20
click at [391, 102] on li "Preview Ctrl+P" at bounding box center [387, 90] width 165 height 41
click at [388, 102] on li "Preview Ctrl+P" at bounding box center [387, 90] width 165 height 41
click at [404, 139] on h6 "Open preview website" at bounding box center [402, 131] width 114 height 21
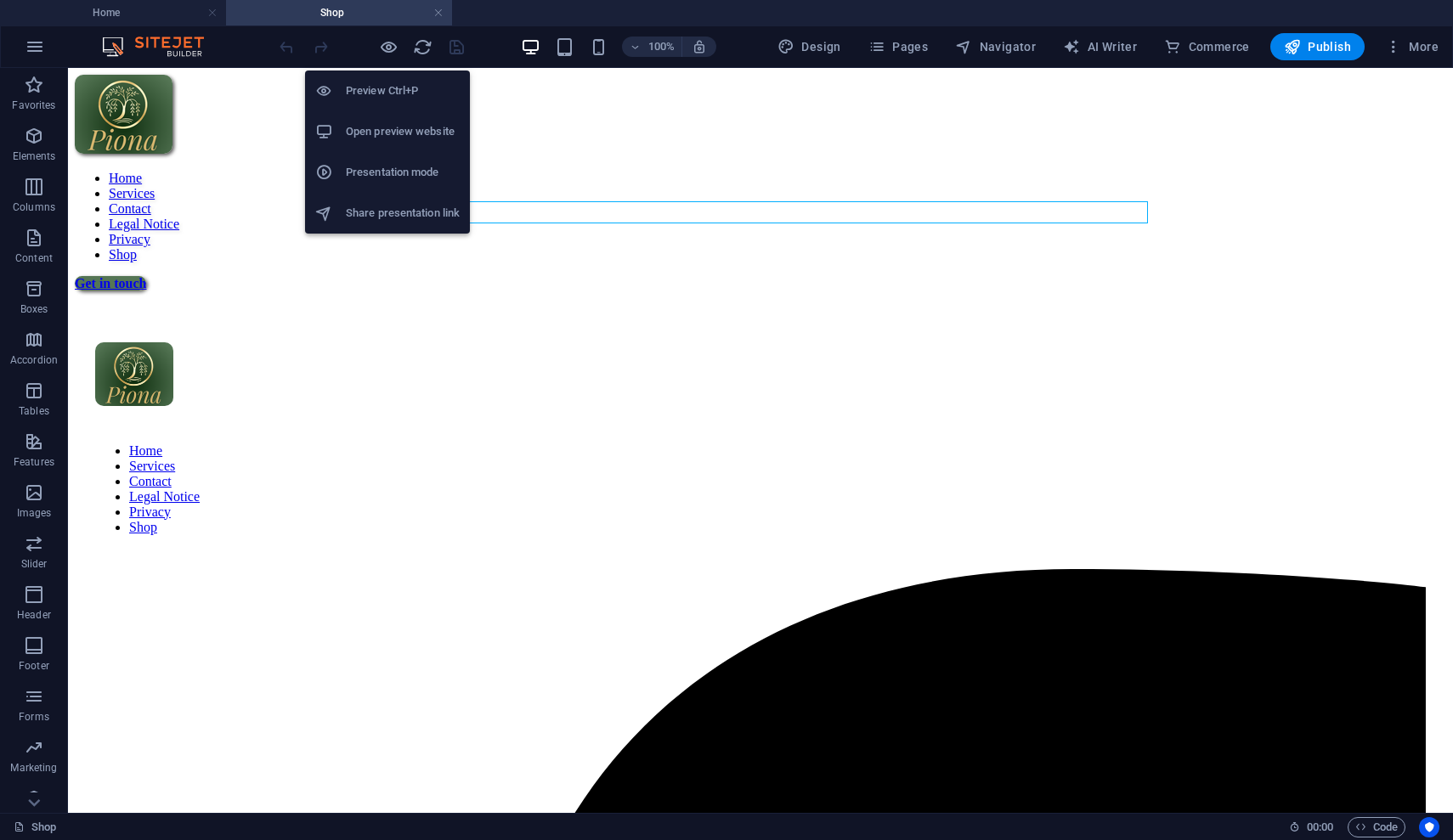
click at [404, 139] on h6 "Open preview website" at bounding box center [402, 131] width 114 height 21
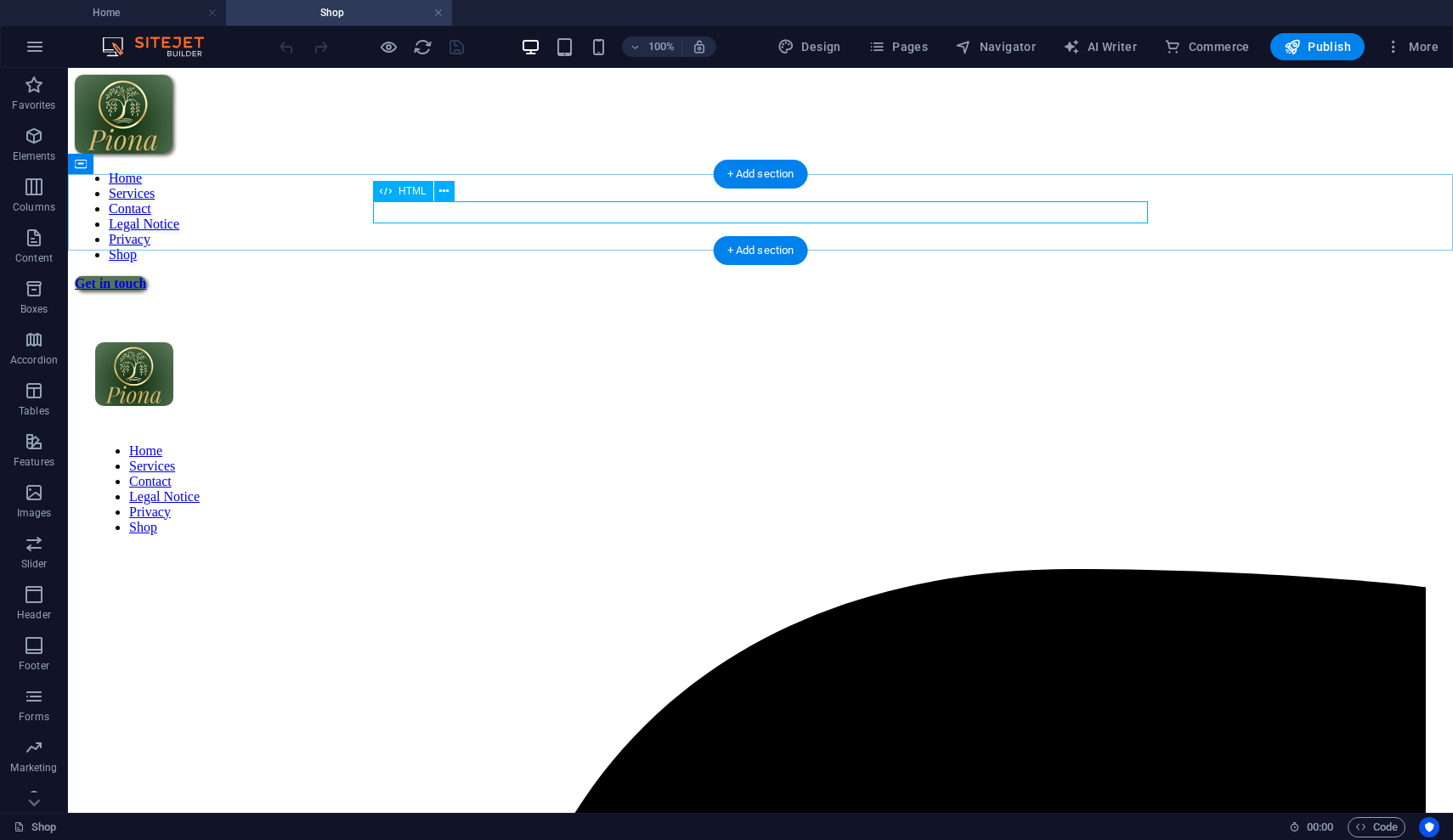
click at [549, 291] on div at bounding box center [760, 291] width 1372 height 0
click at [420, 192] on span "HTML" at bounding box center [412, 191] width 28 height 10
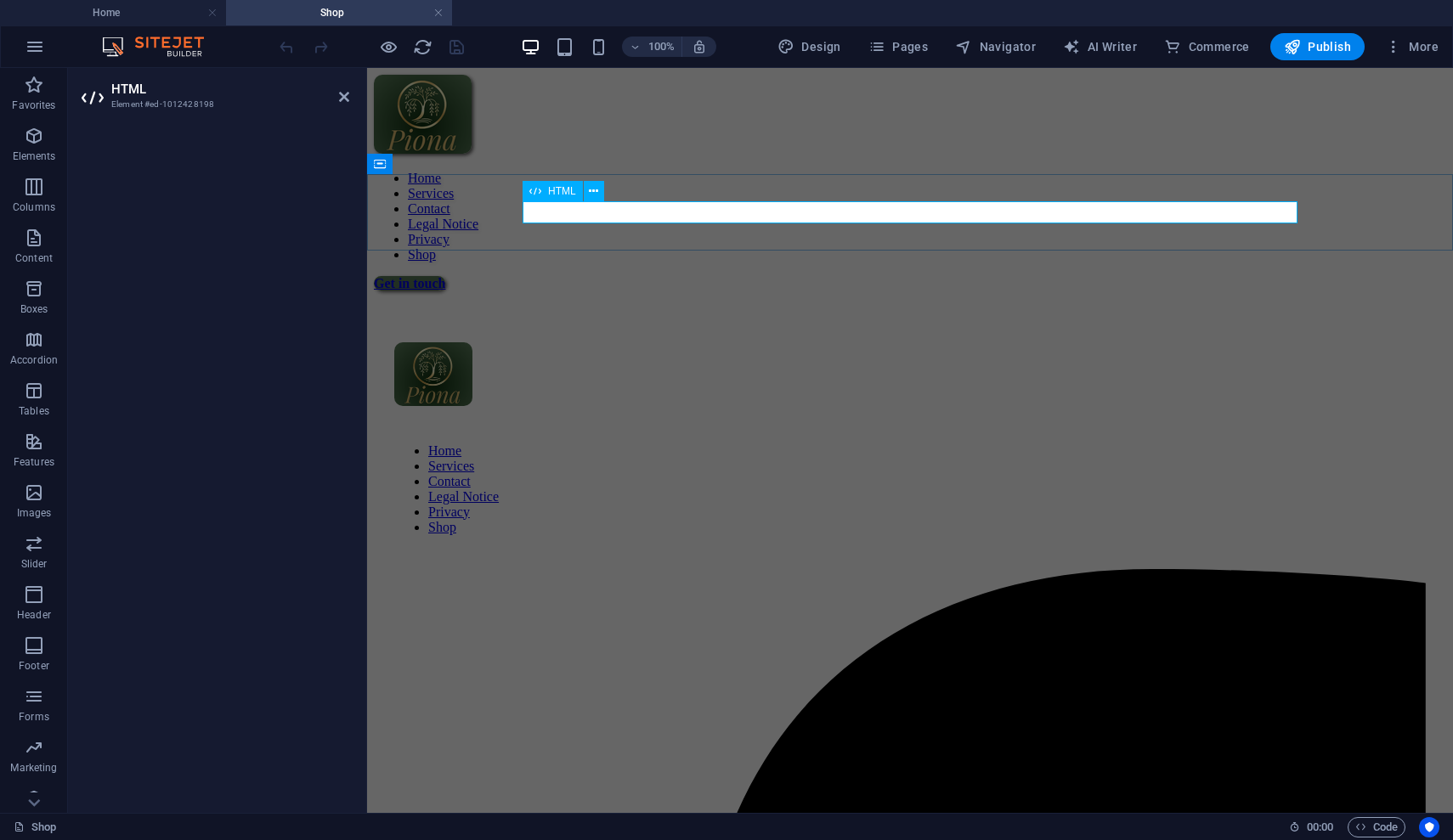
click at [538, 291] on div at bounding box center [910, 291] width 1073 height 0
click at [591, 190] on icon at bounding box center [593, 192] width 9 height 18
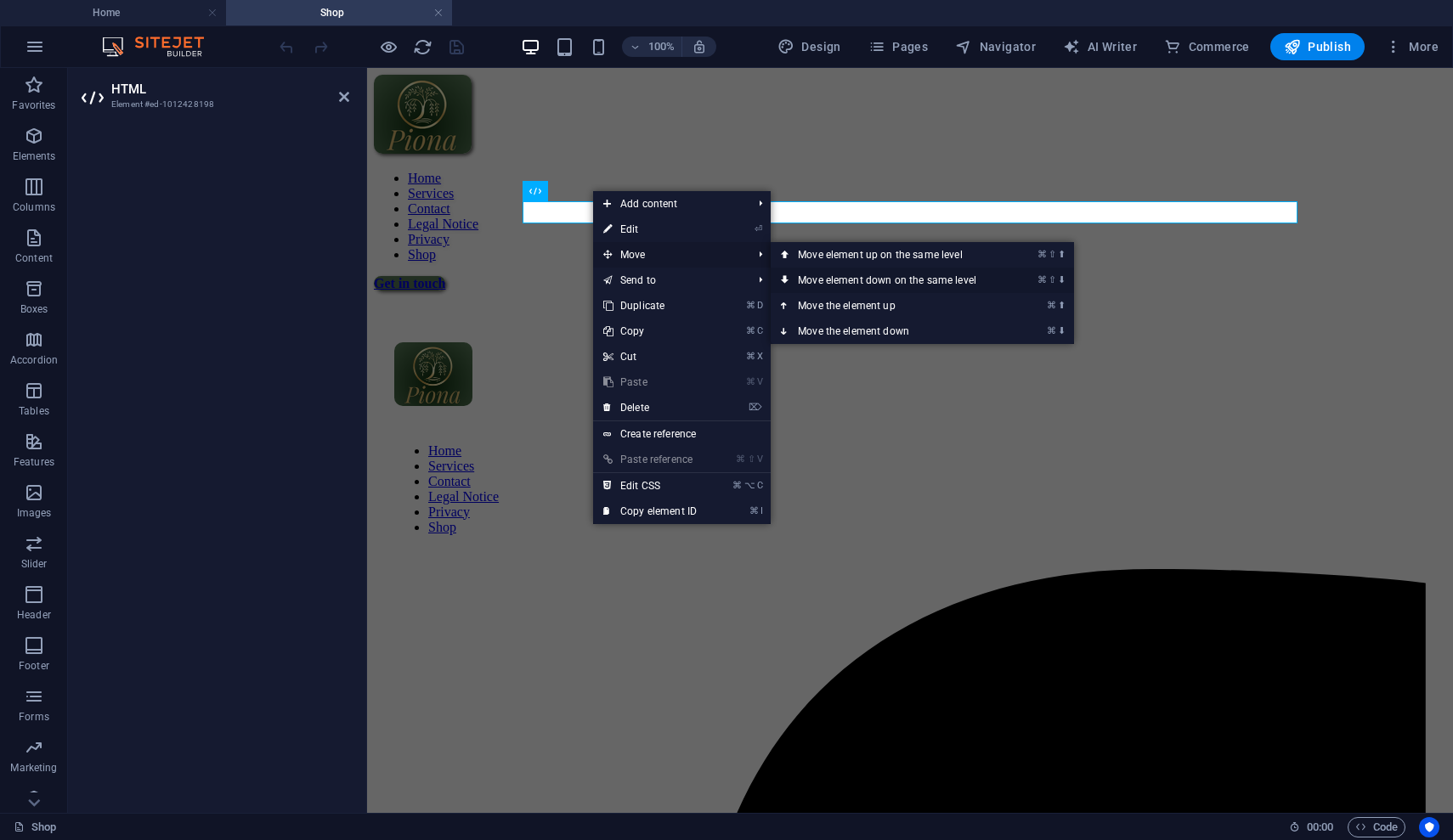
click at [855, 291] on link "⌘ ⇧ ⬇ Move element down on the same level" at bounding box center [890, 280] width 239 height 26
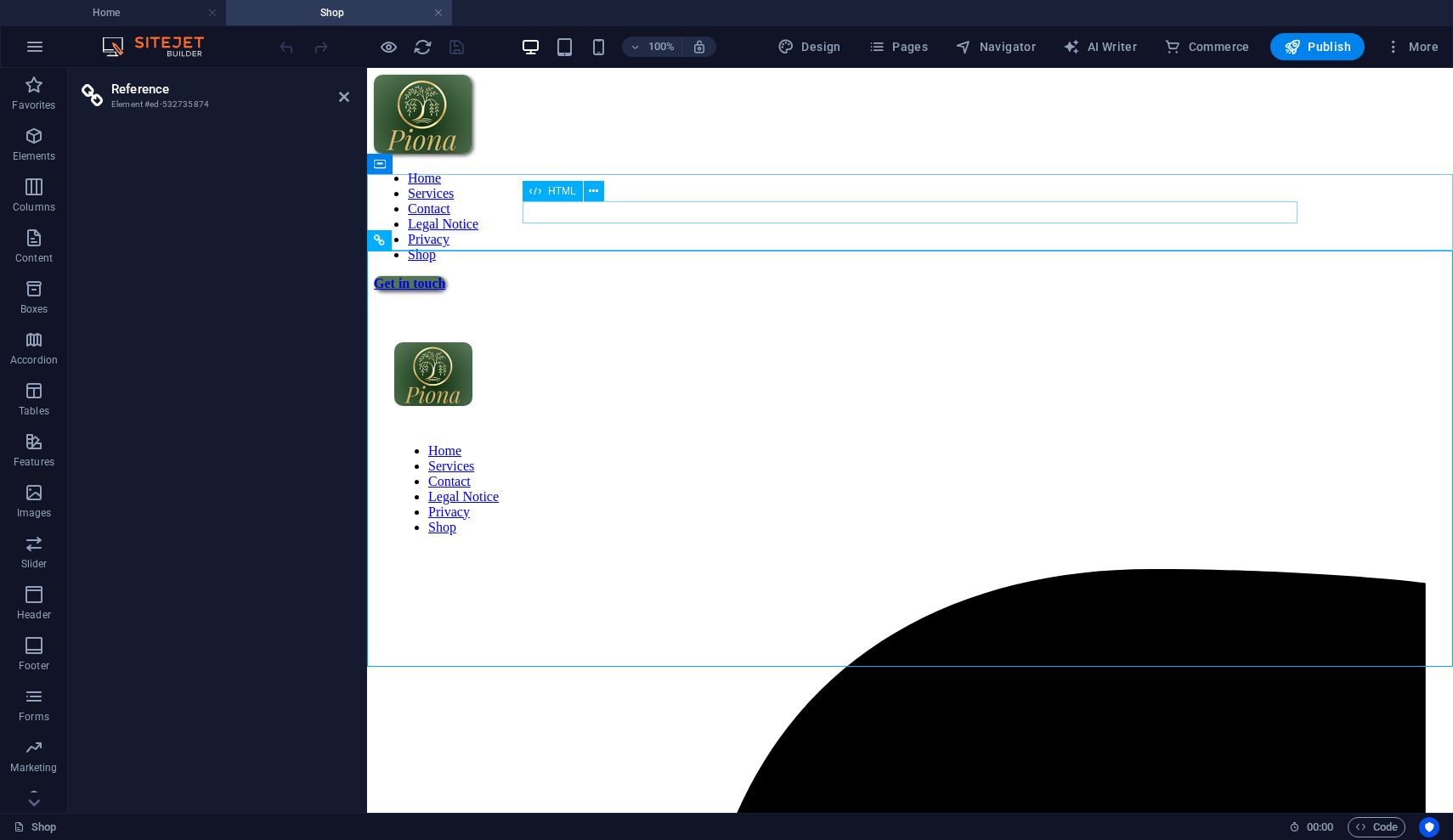
click at [534, 291] on div at bounding box center [910, 291] width 1073 height 0
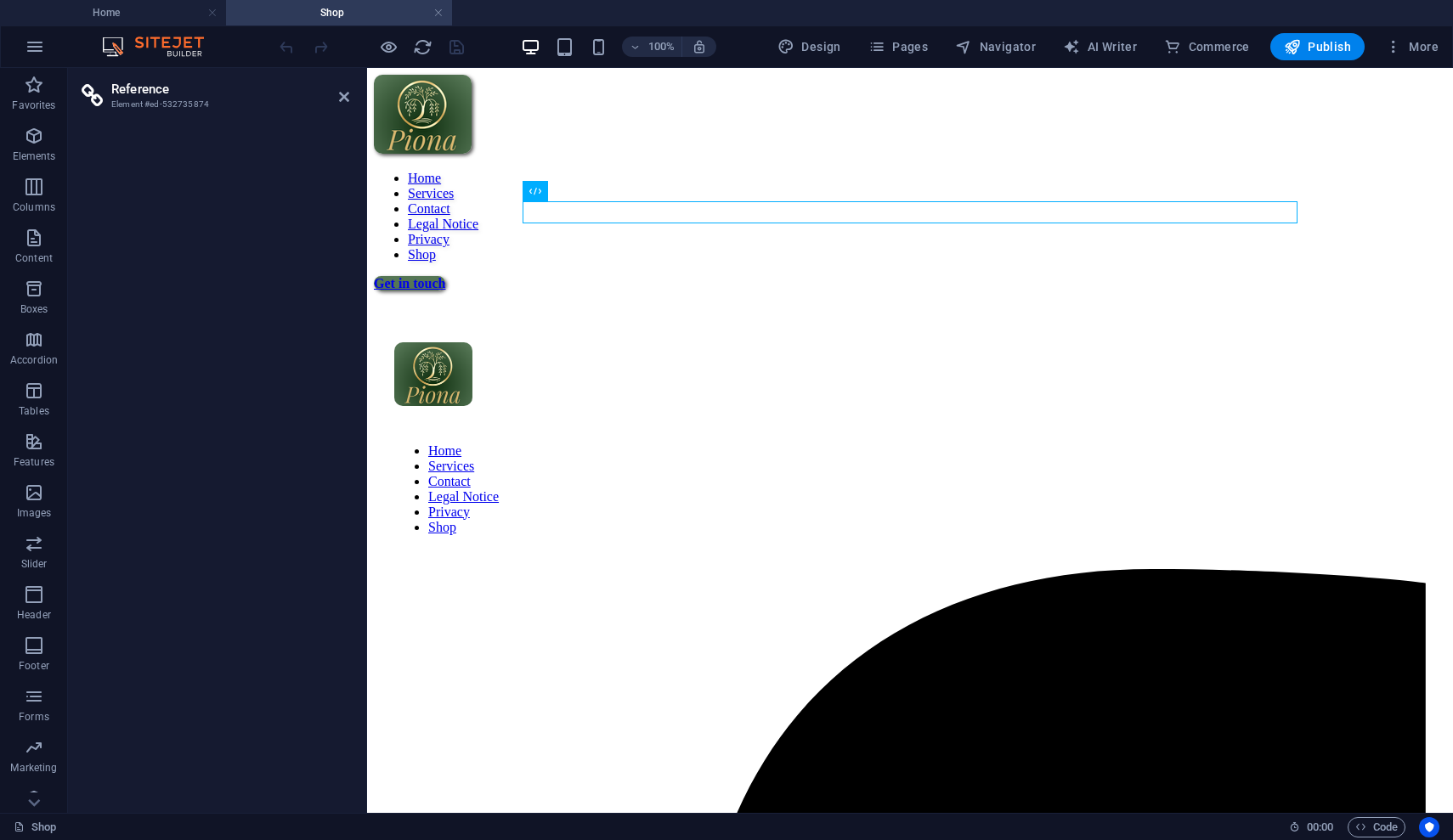
click at [1077, 4] on ul "Home Shop" at bounding box center [726, 13] width 1453 height 26
click at [1077, 1] on ul "Home Shop" at bounding box center [726, 13] width 1453 height 26
click at [678, 291] on div at bounding box center [910, 291] width 1073 height 0
click at [597, 198] on icon at bounding box center [593, 192] width 9 height 18
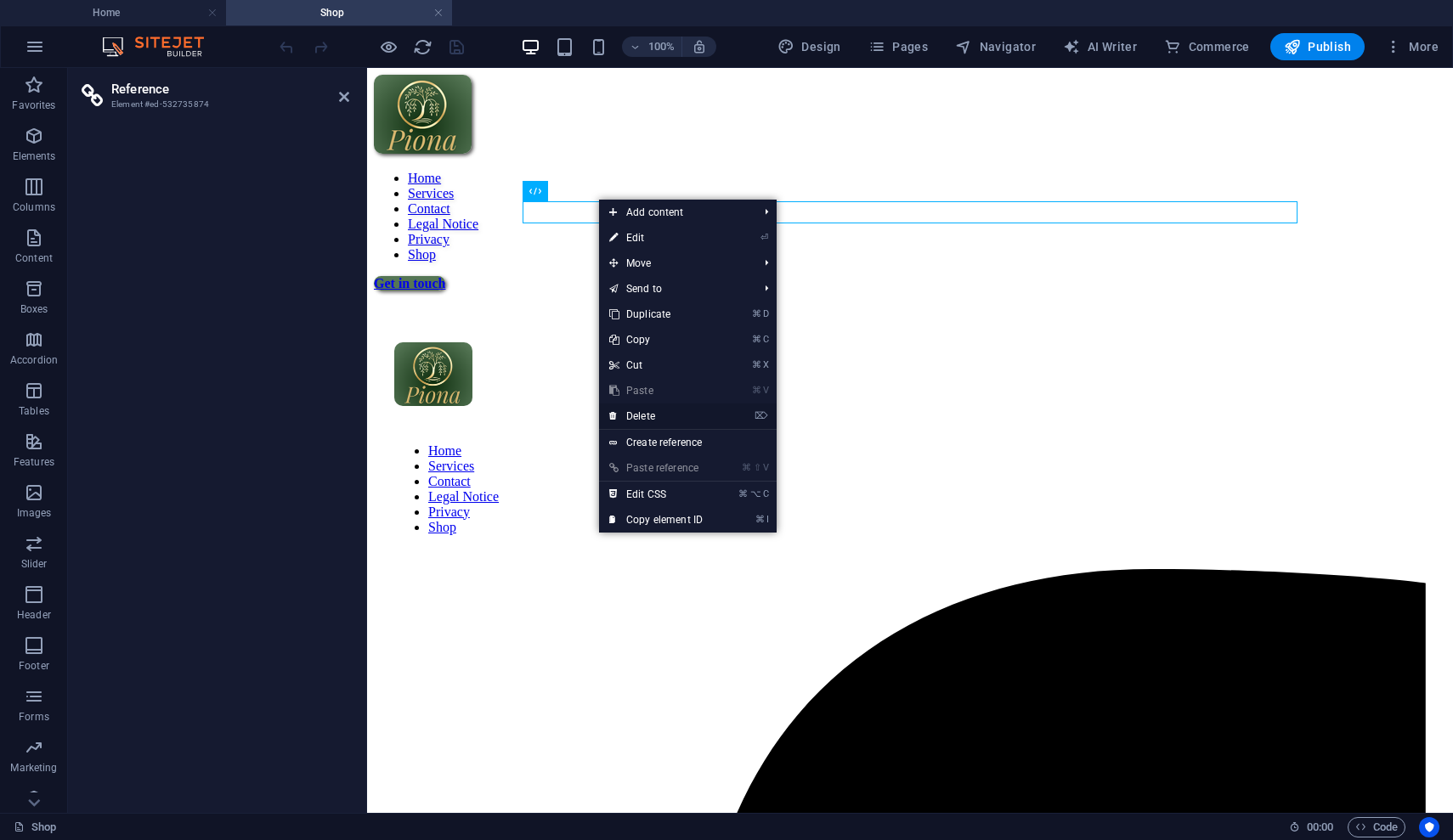
click at [684, 414] on link "⌦ Delete" at bounding box center [655, 416] width 114 height 26
